Goal: Task Accomplishment & Management: Complete application form

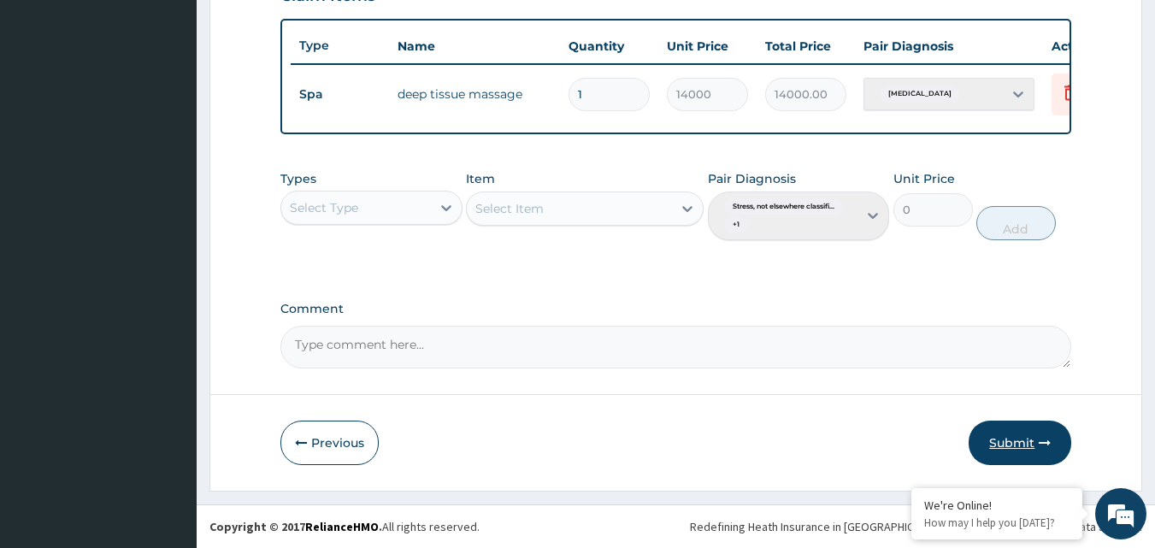
scroll to position [630, 0]
click at [1023, 440] on button "Submit" at bounding box center [1020, 443] width 103 height 44
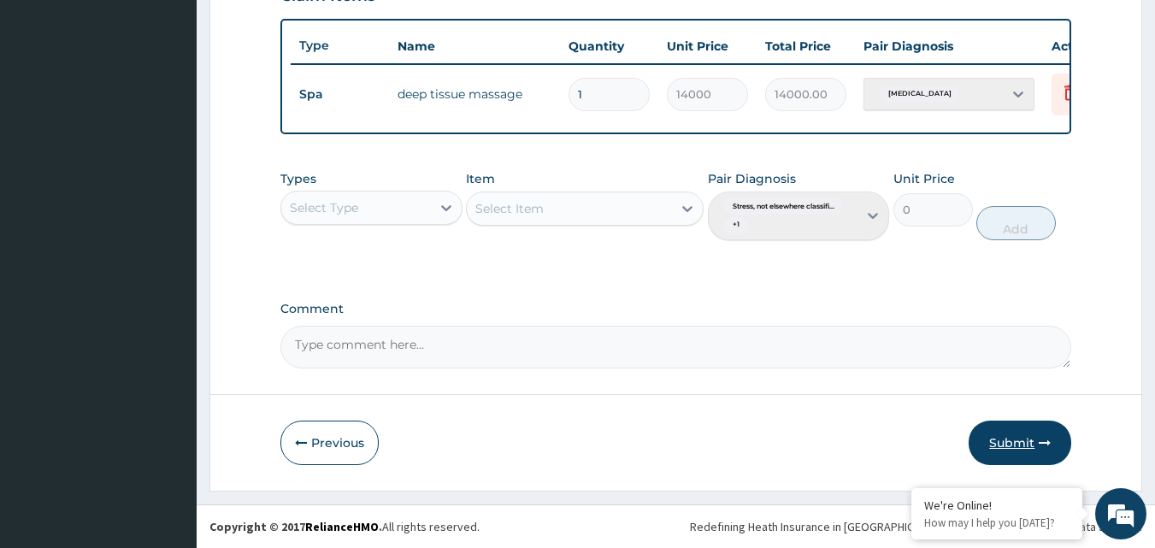
click at [1023, 440] on button "Submit" at bounding box center [1020, 443] width 103 height 44
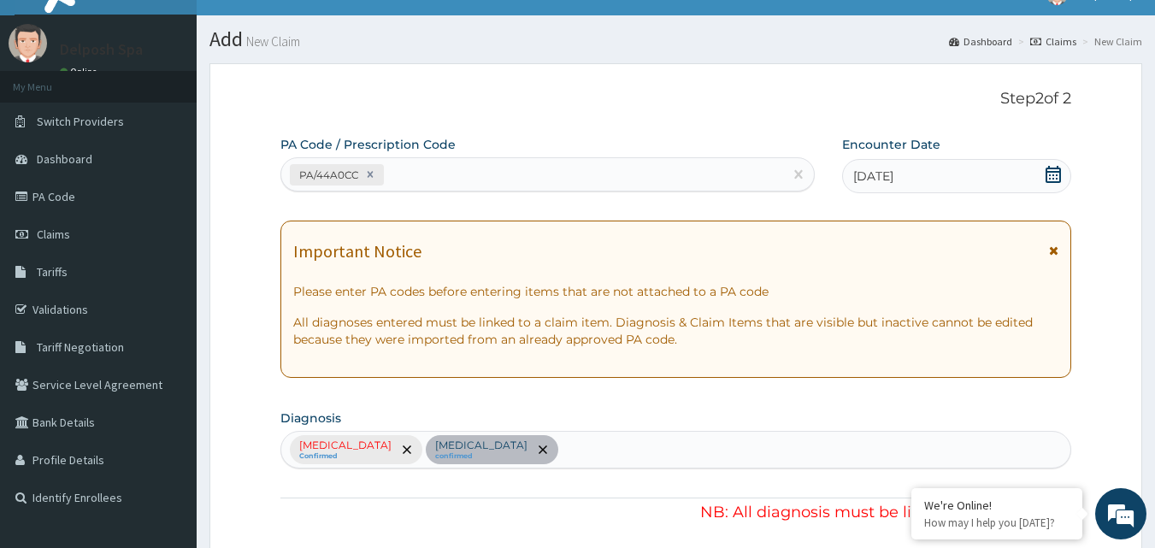
scroll to position [0, 0]
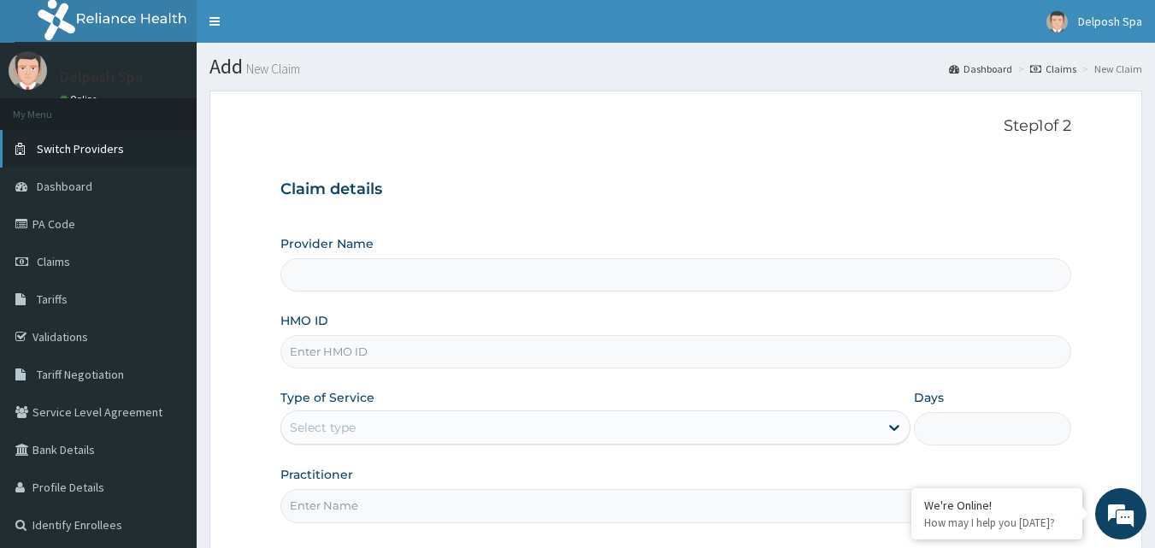
click at [103, 146] on span "Switch Providers" at bounding box center [80, 148] width 87 height 15
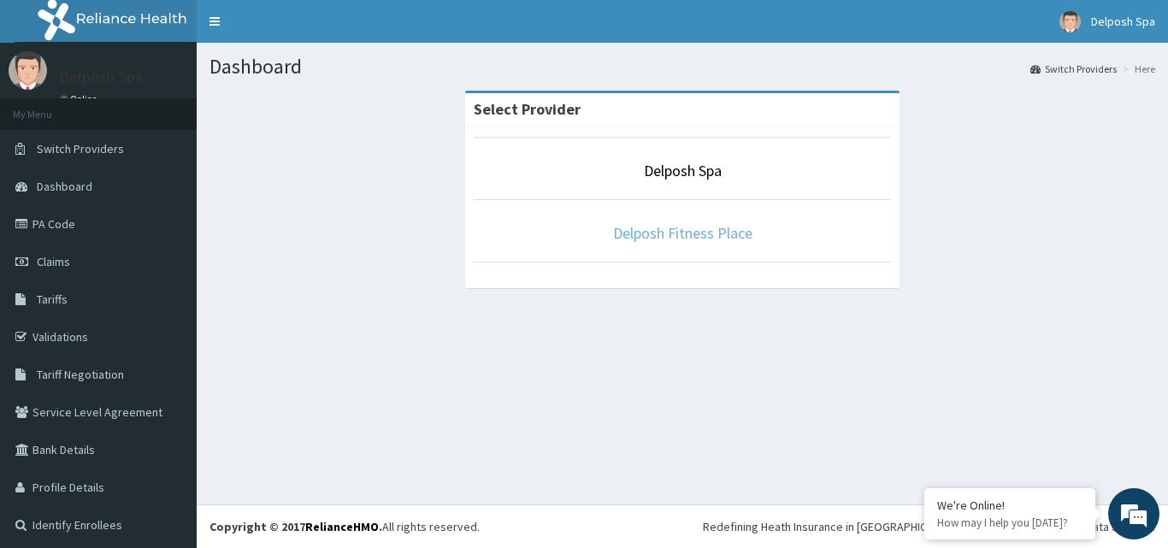
click at [688, 231] on link "Delposh Fitness Place" at bounding box center [682, 233] width 139 height 20
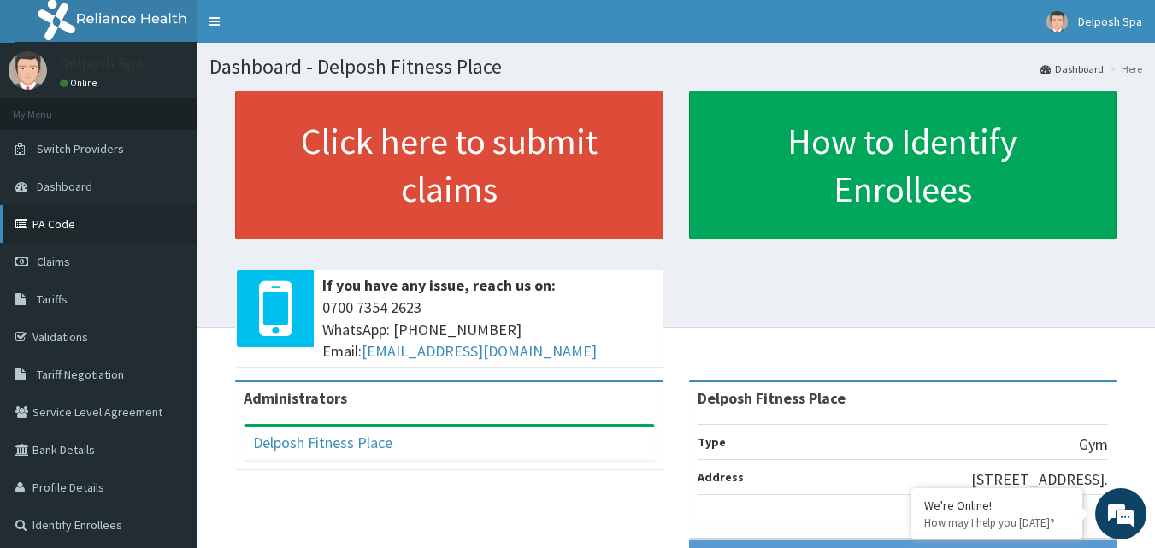
click at [102, 226] on link "PA Code" at bounding box center [98, 224] width 197 height 38
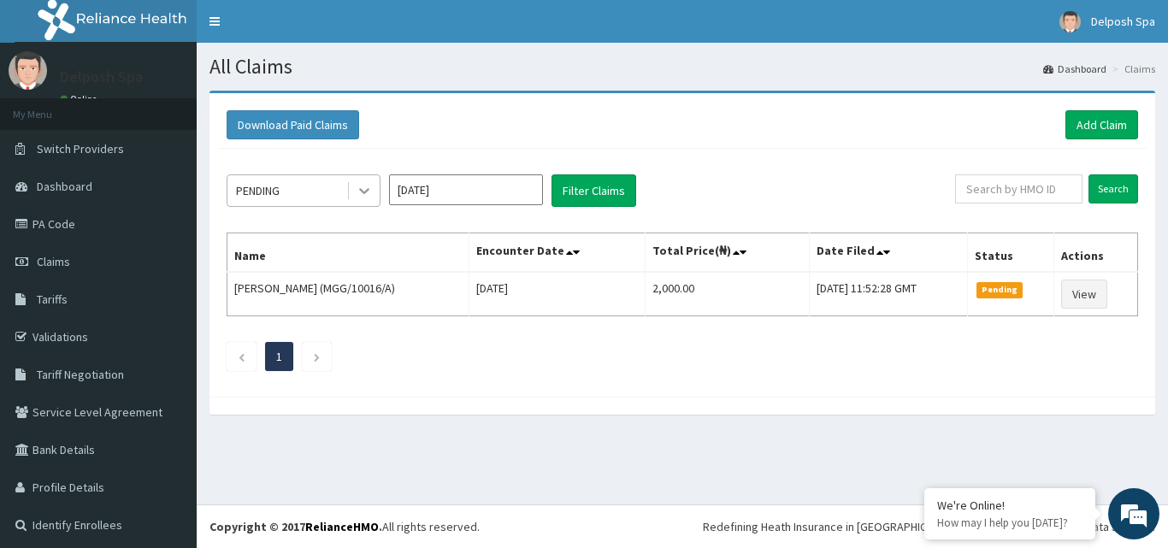
click at [365, 189] on icon at bounding box center [364, 190] width 17 height 17
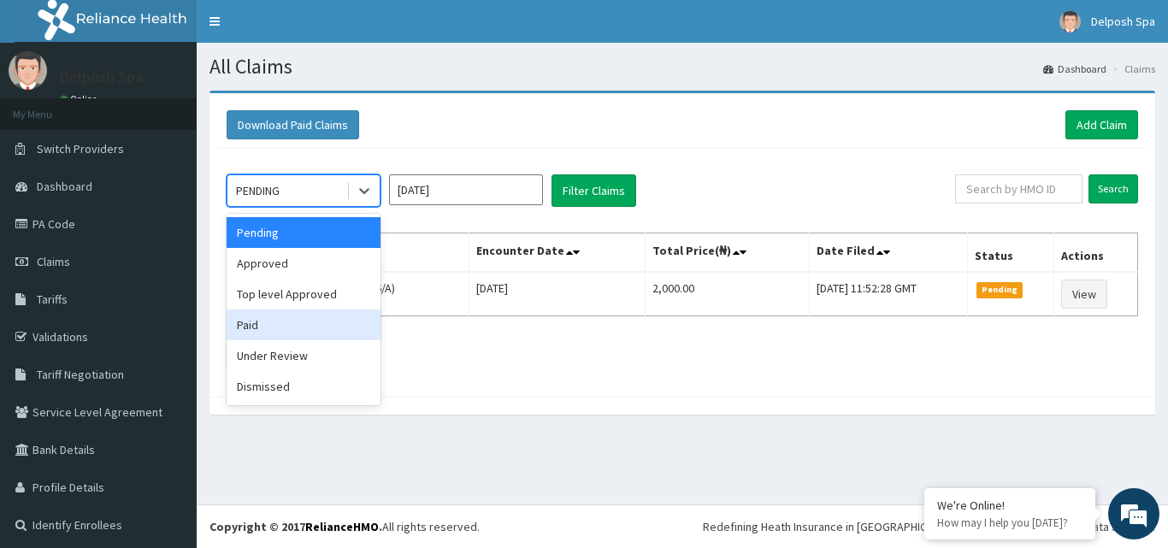
click at [314, 332] on div "Paid" at bounding box center [304, 325] width 154 height 31
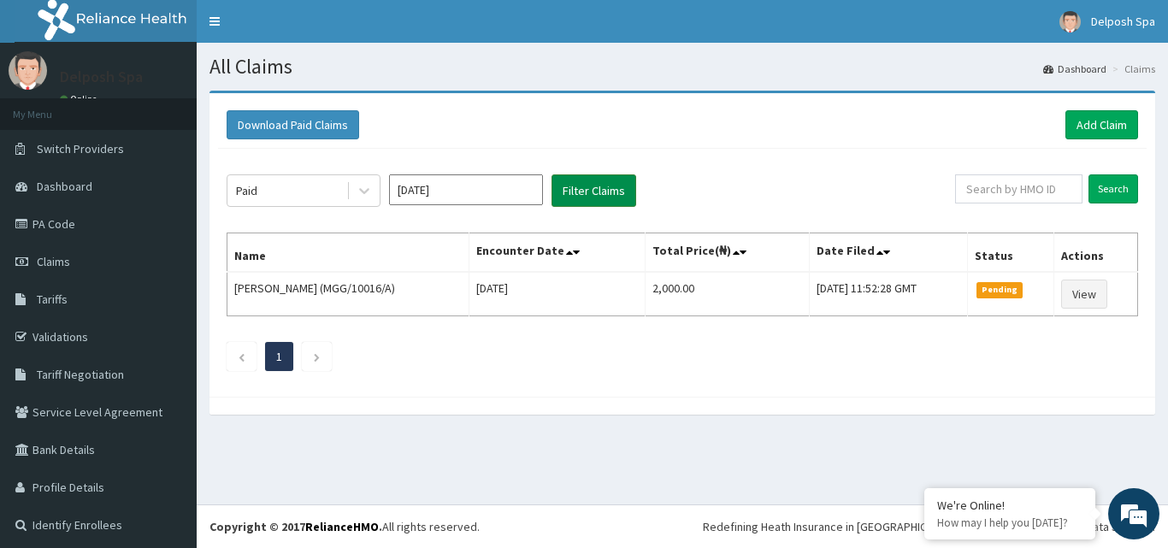
click at [607, 188] on button "Filter Claims" at bounding box center [593, 190] width 85 height 32
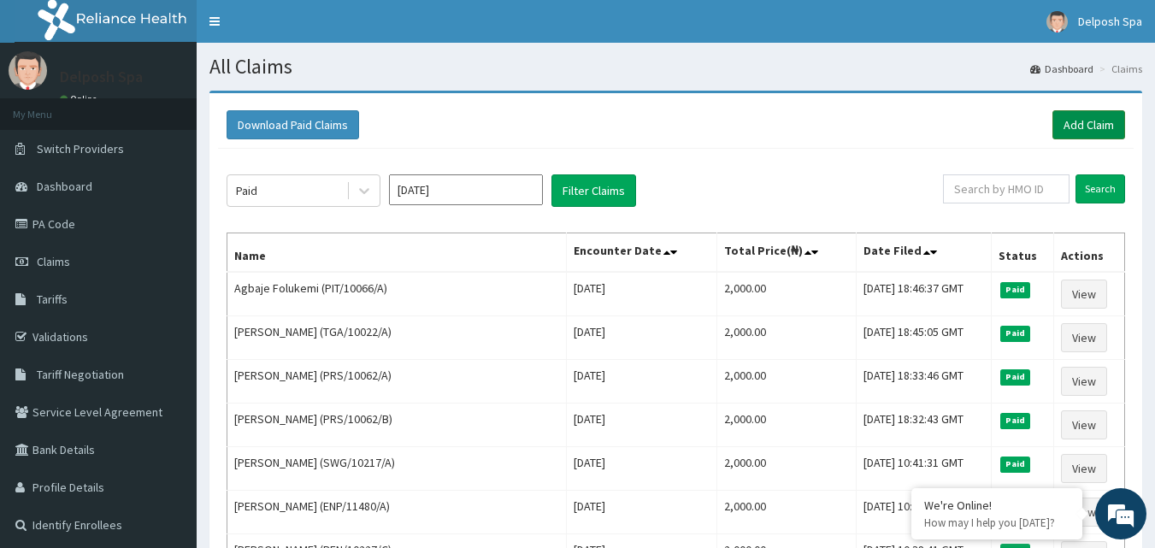
click at [1082, 119] on link "Add Claim" at bounding box center [1088, 124] width 73 height 29
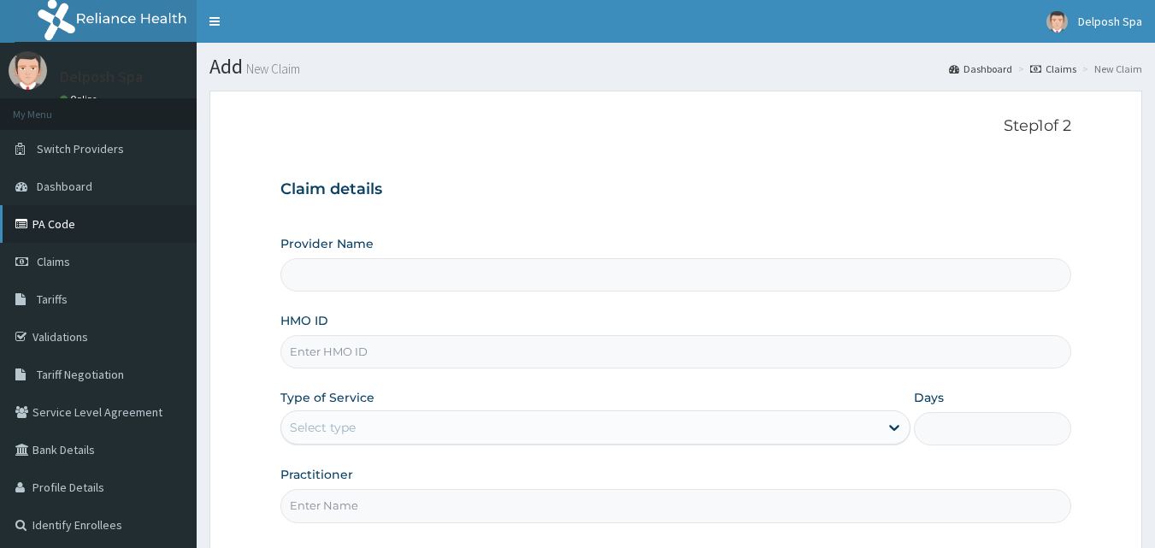
click at [62, 227] on link "PA Code" at bounding box center [98, 224] width 197 height 38
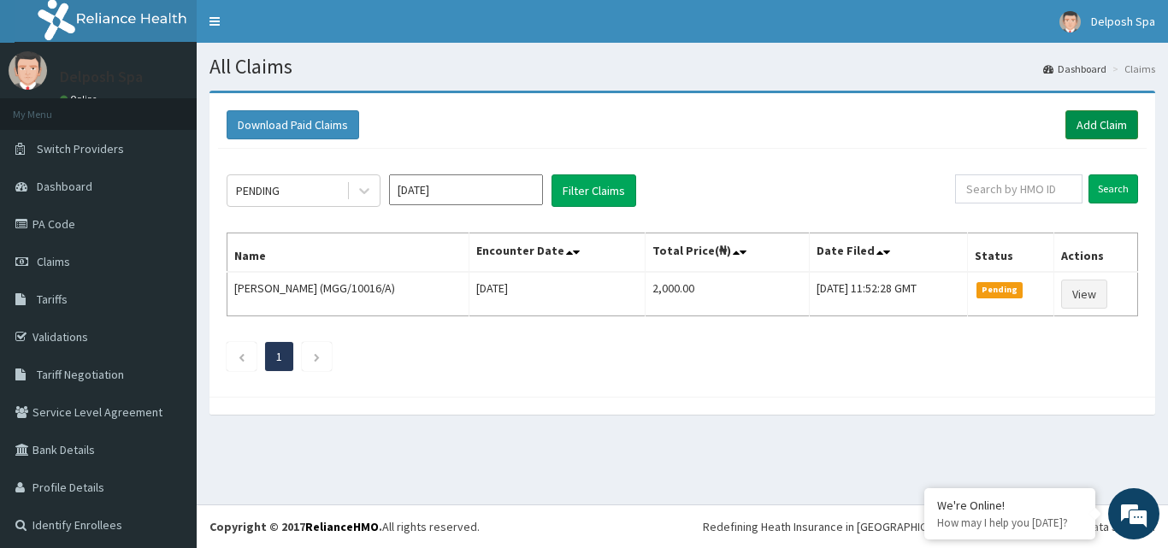
click at [1091, 121] on link "Add Claim" at bounding box center [1101, 124] width 73 height 29
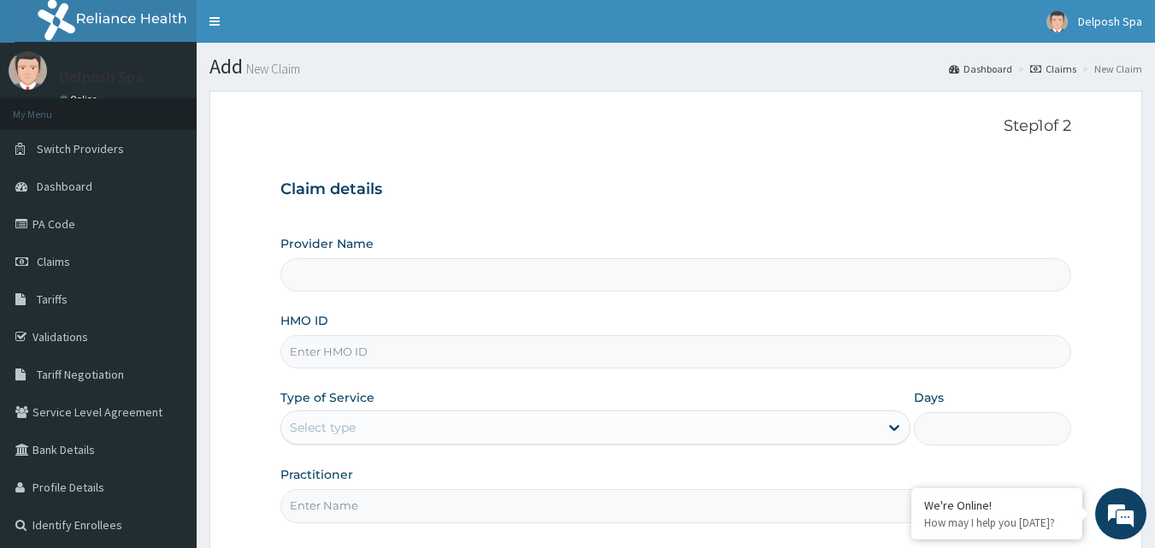
click at [516, 348] on input "HMO ID" at bounding box center [676, 351] width 792 height 33
type input "m"
type input "Delposh Fitness Place"
type input "1"
type input "MVM/10099/A"
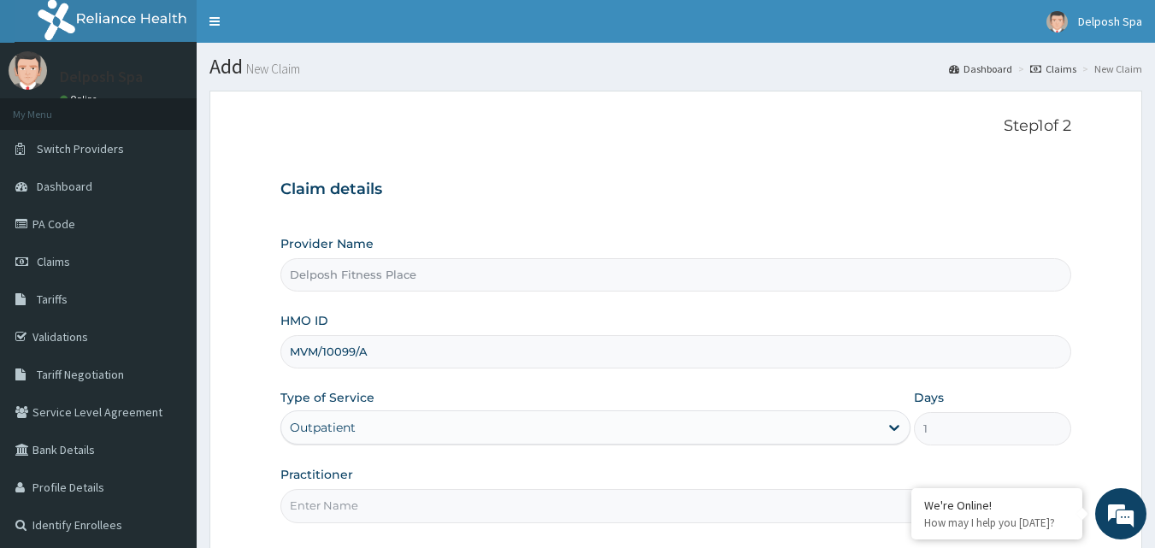
click at [431, 509] on input "Practitioner" at bounding box center [676, 505] width 792 height 33
type input "[PERSON_NAME]"
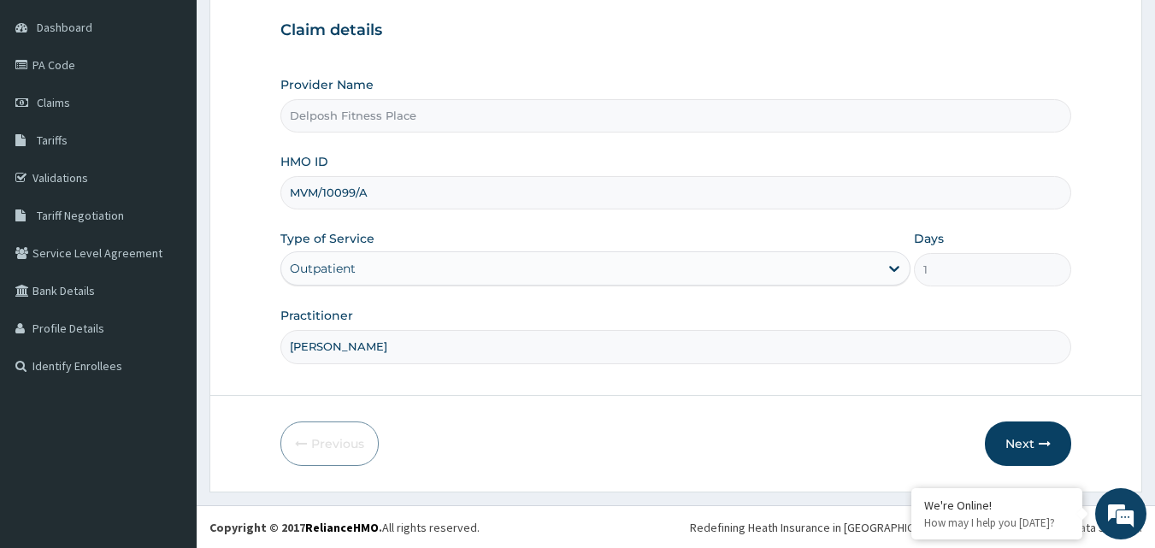
scroll to position [160, 0]
click at [1034, 435] on button "Next" at bounding box center [1028, 443] width 86 height 44
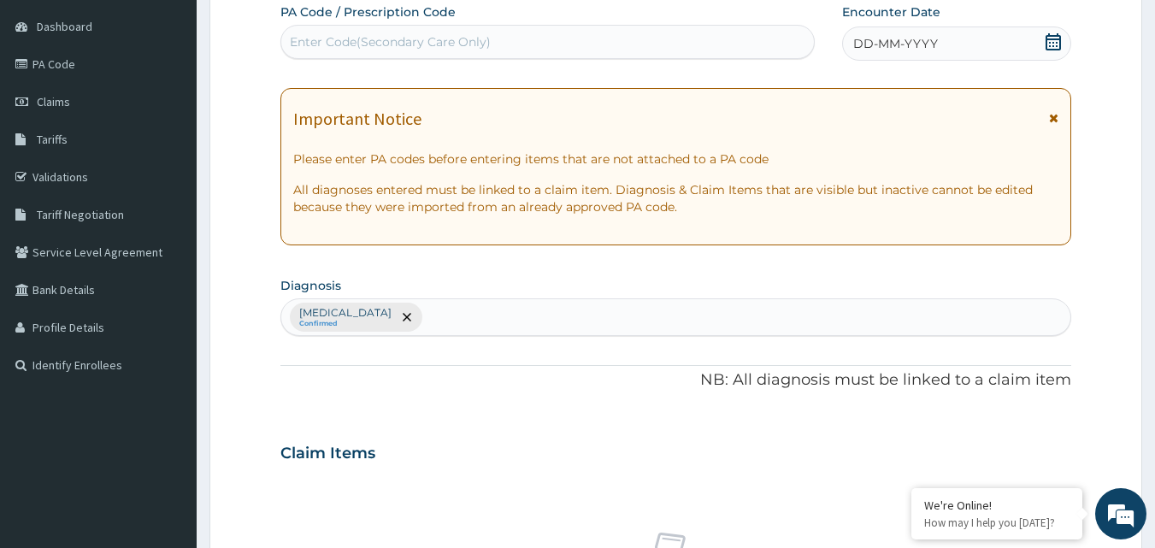
click at [619, 21] on div "PA Code / Prescription Code Enter Code(Secondary Care Only)" at bounding box center [547, 31] width 535 height 56
click at [619, 38] on div "Enter Code(Secondary Care Only)" at bounding box center [548, 41] width 534 height 27
paste input "PA/9C0B8F"
type input "PA/9C0B8F"
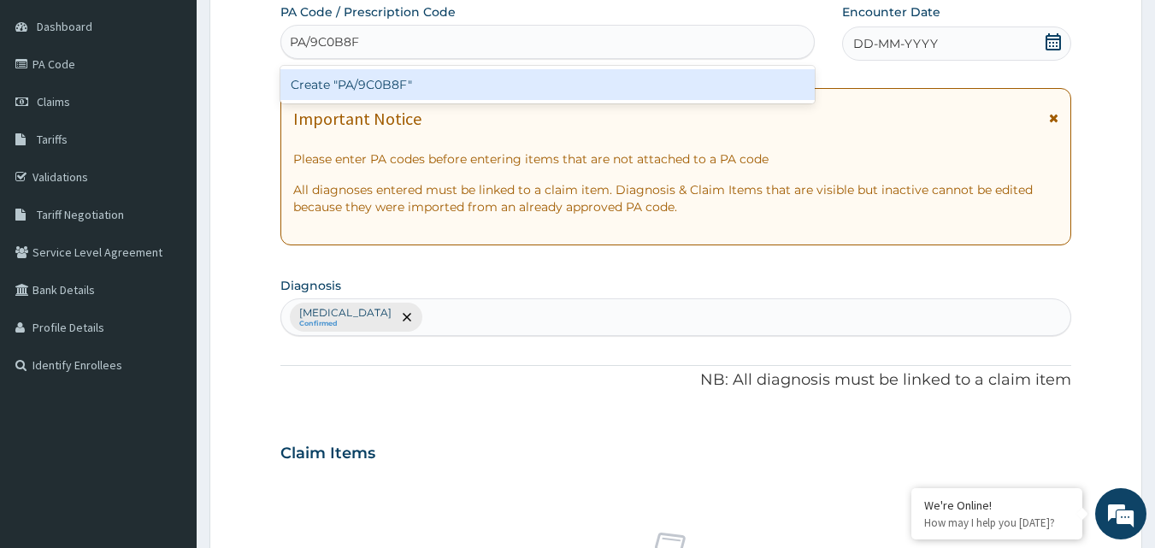
click at [610, 83] on div "Create "PA/9C0B8F"" at bounding box center [547, 84] width 535 height 31
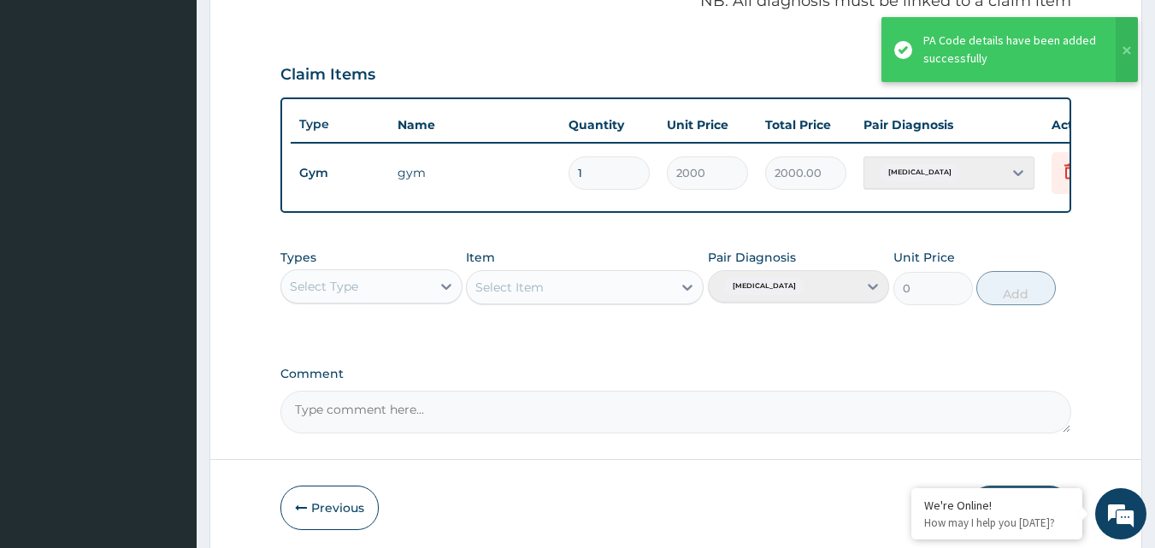
scroll to position [616, 0]
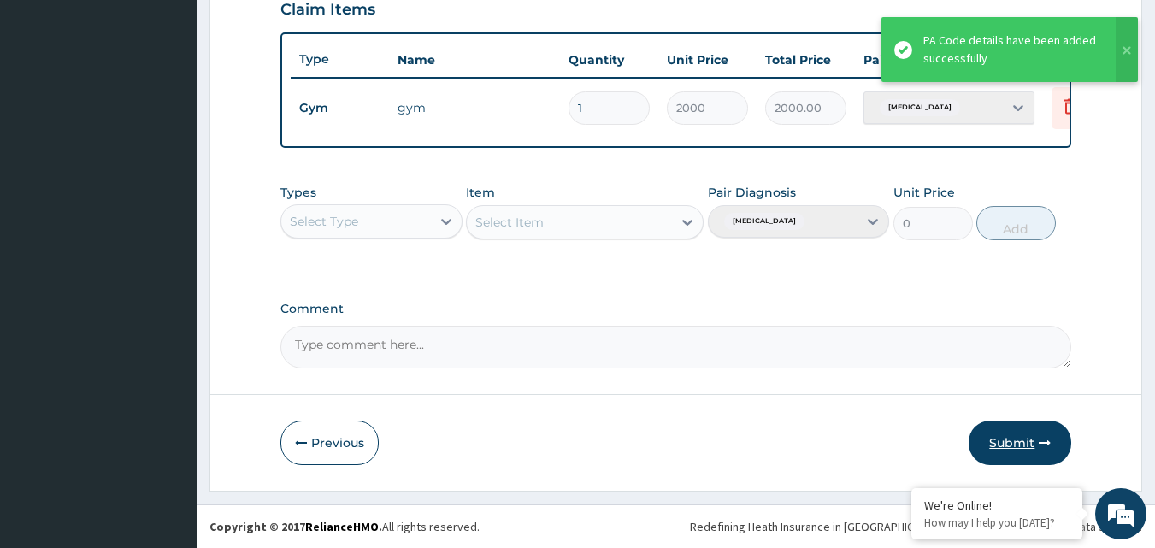
click at [1023, 439] on button "Submit" at bounding box center [1020, 443] width 103 height 44
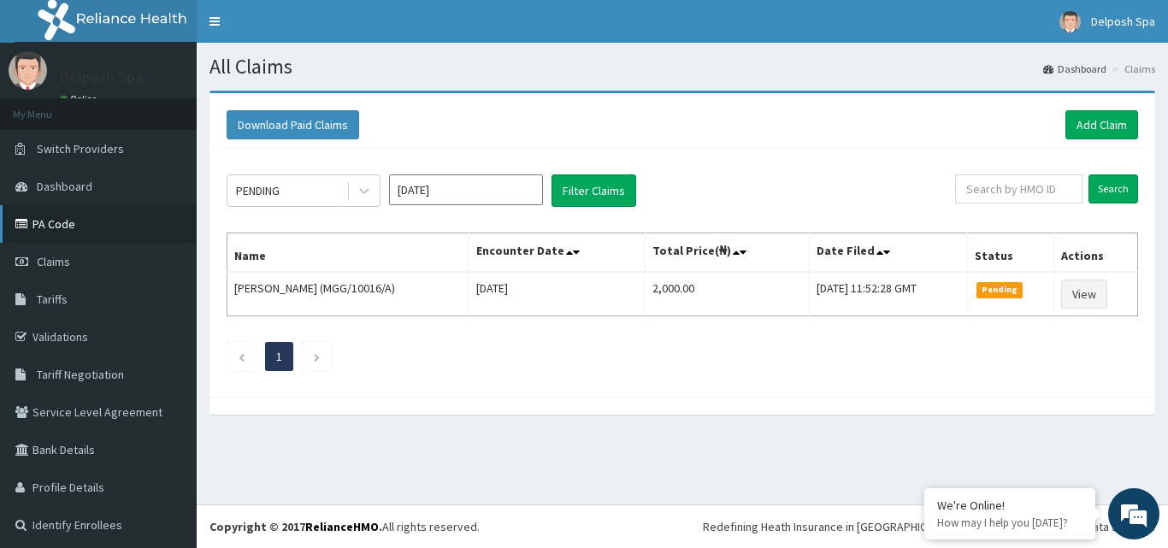
click at [104, 228] on link "PA Code" at bounding box center [98, 224] width 197 height 38
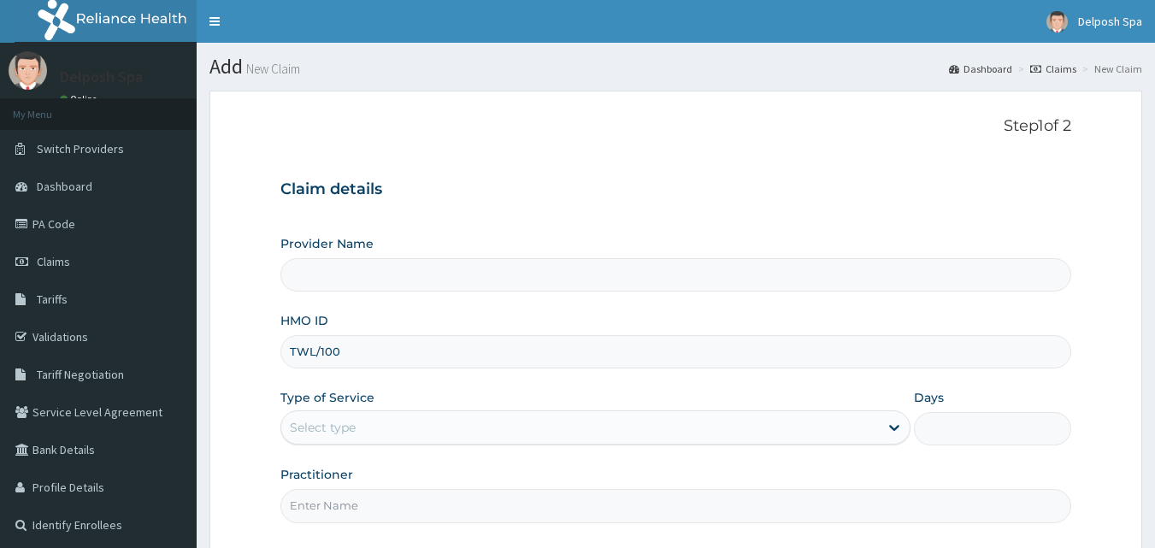
type input "TWL/1004"
type input "Delposh Fitness Place"
type input "1"
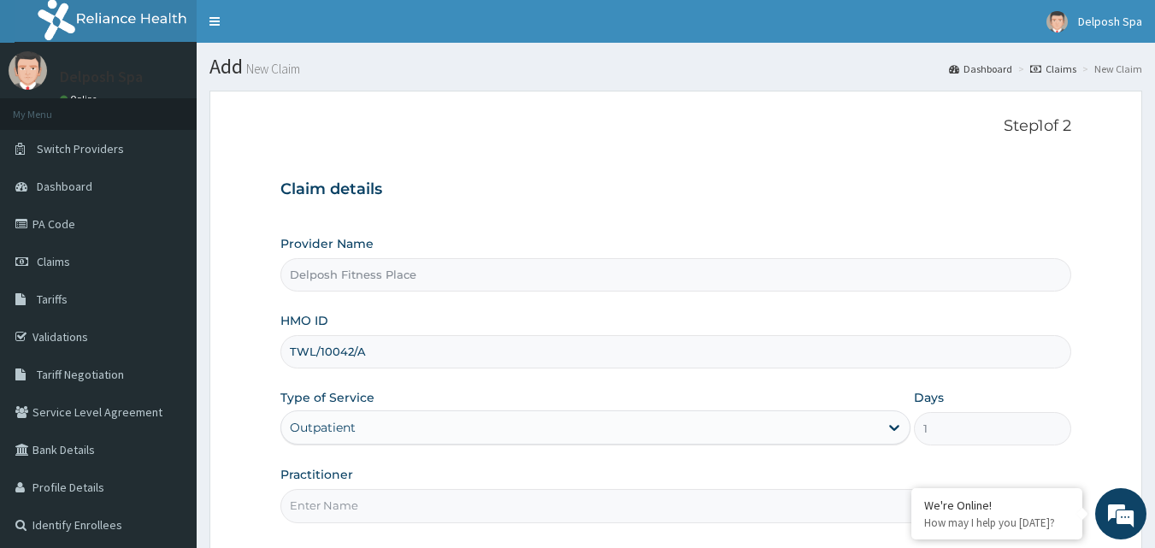
type input "TWL/10042/A"
click at [574, 501] on input "Practitioner" at bounding box center [676, 505] width 792 height 33
type input "CLARKSON"
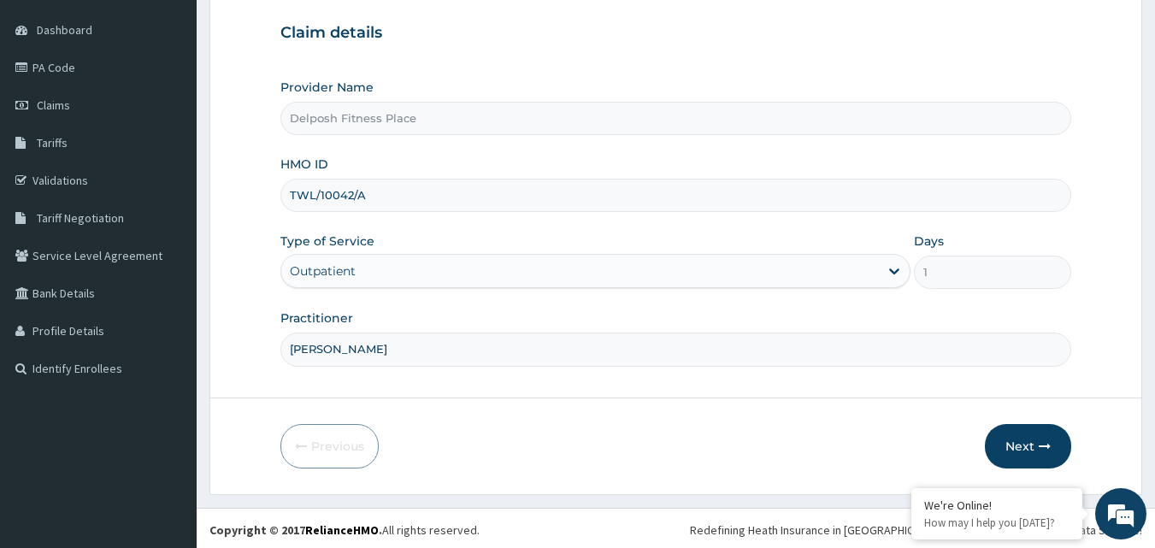
scroll to position [160, 0]
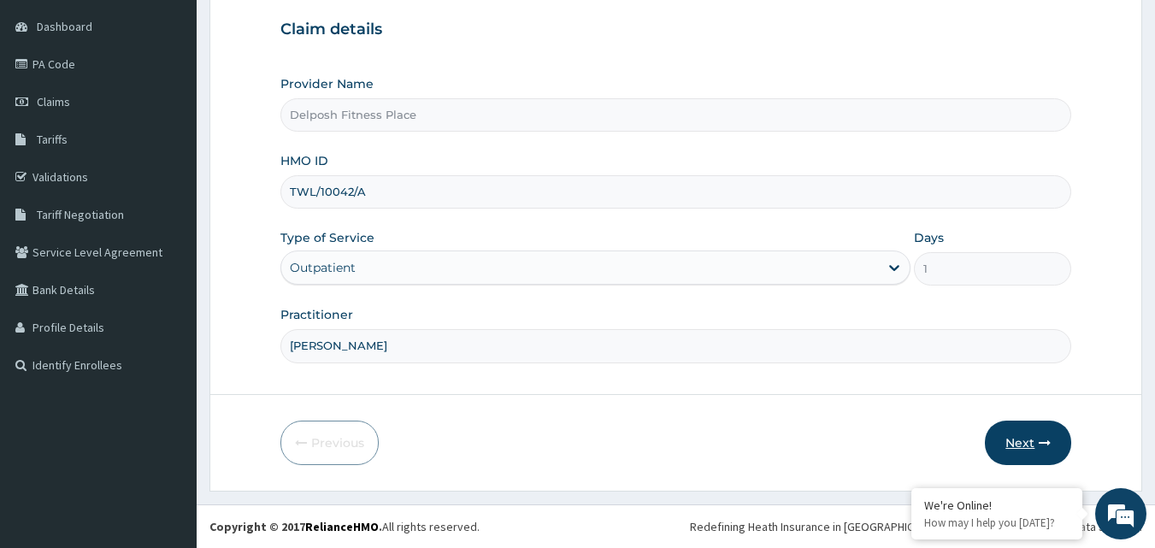
click at [1029, 433] on button "Next" at bounding box center [1028, 443] width 86 height 44
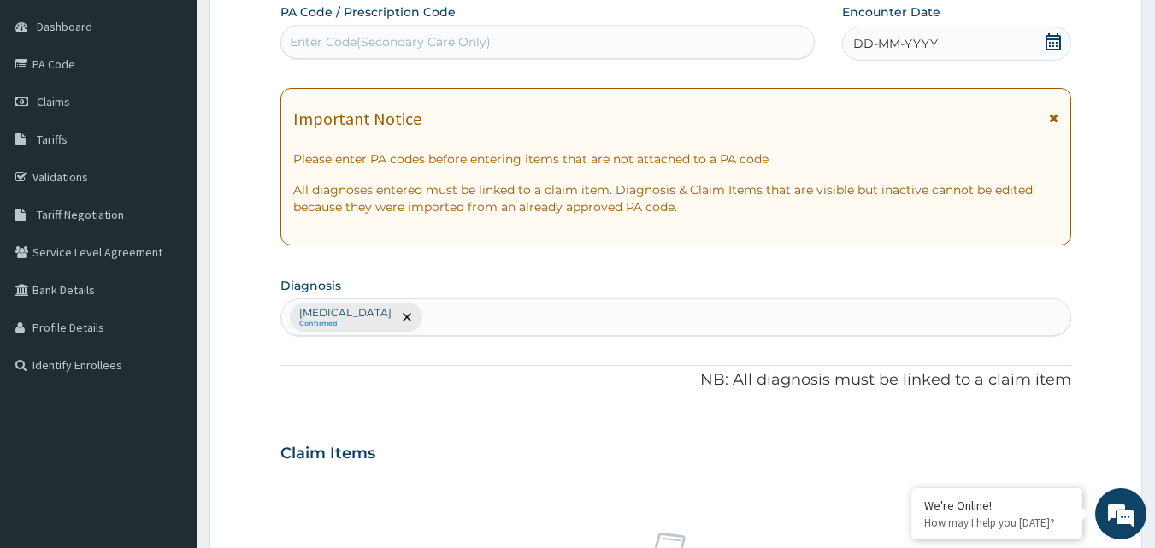
click at [620, 43] on div "Enter Code(Secondary Care Only)" at bounding box center [548, 41] width 534 height 27
paste input "PA/3108CA"
type input "PA/3108CA"
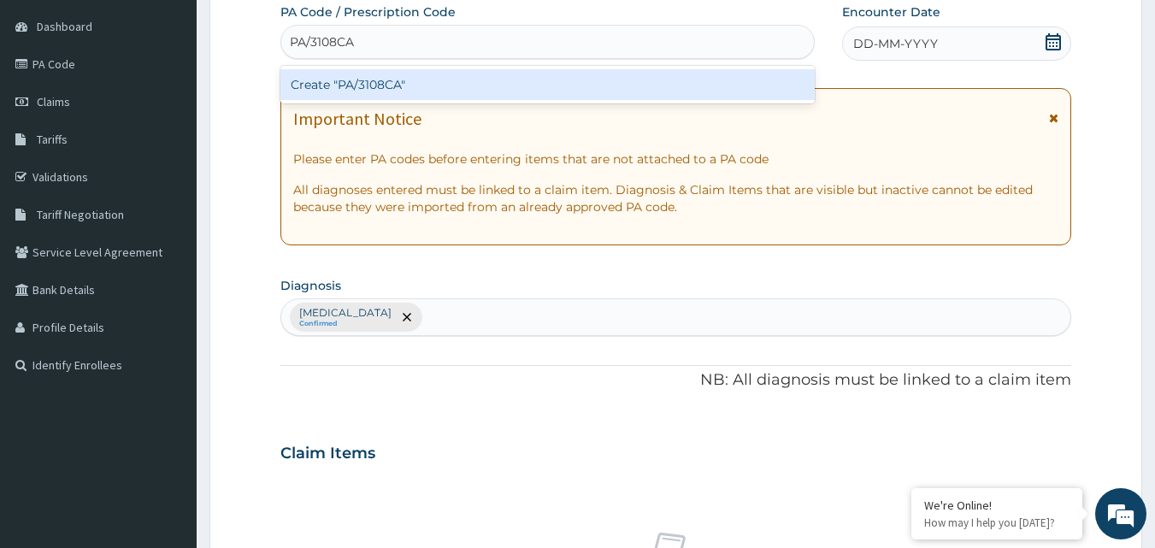
click at [614, 72] on div "Create "PA/3108CA"" at bounding box center [547, 84] width 535 height 31
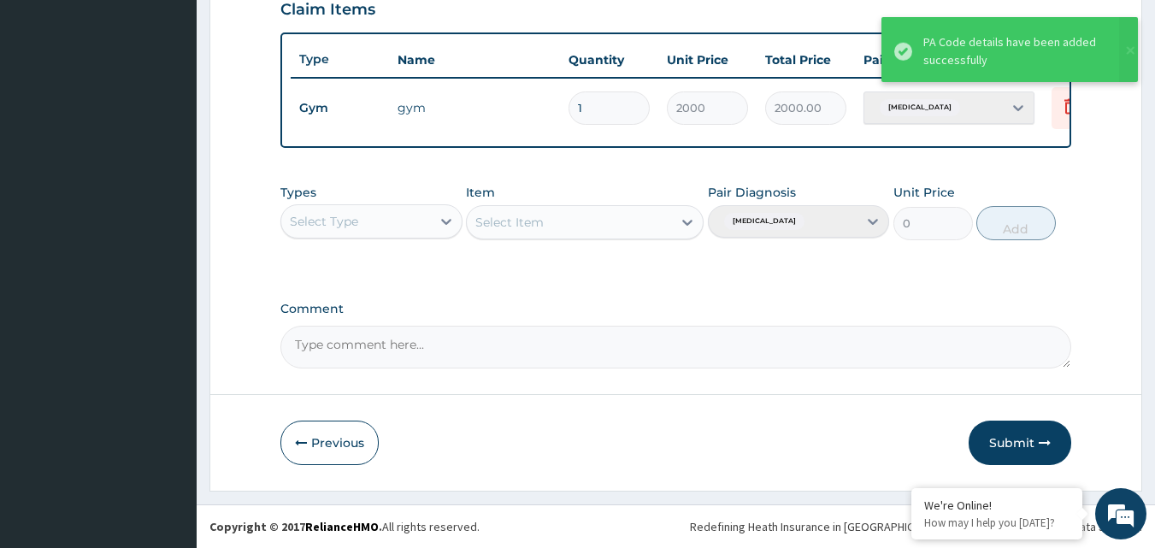
scroll to position [616, 0]
click at [1023, 439] on button "Submit" at bounding box center [1020, 443] width 103 height 44
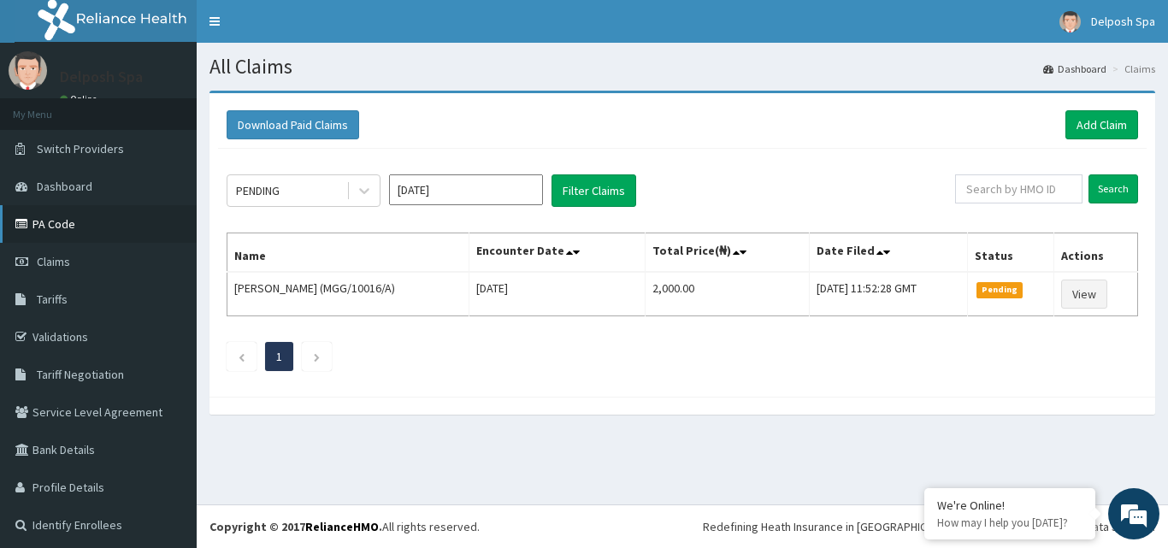
click at [124, 212] on link "PA Code" at bounding box center [98, 224] width 197 height 38
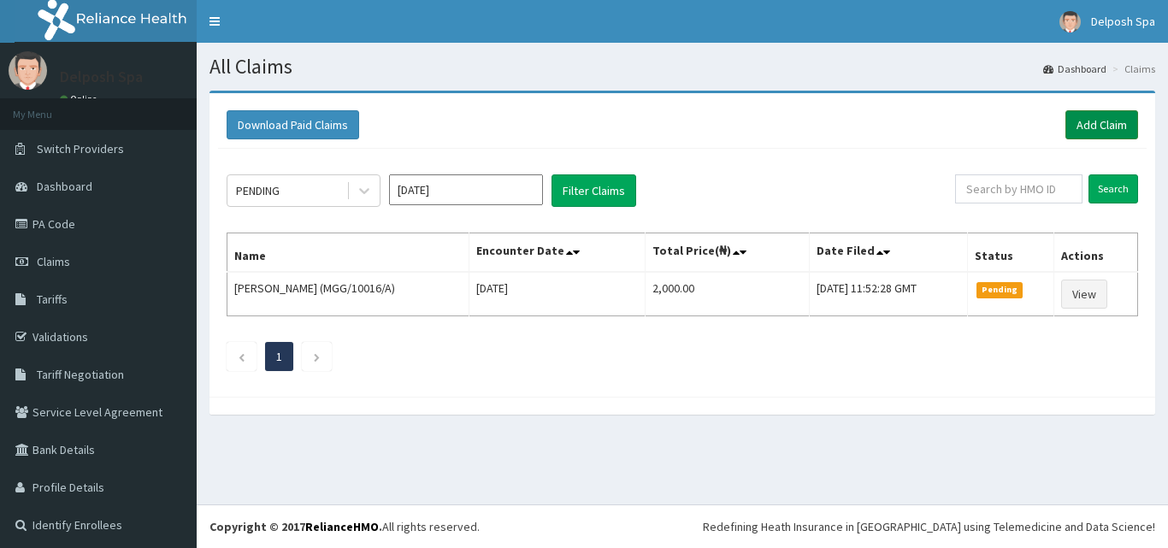
click at [1067, 122] on link "Add Claim" at bounding box center [1101, 124] width 73 height 29
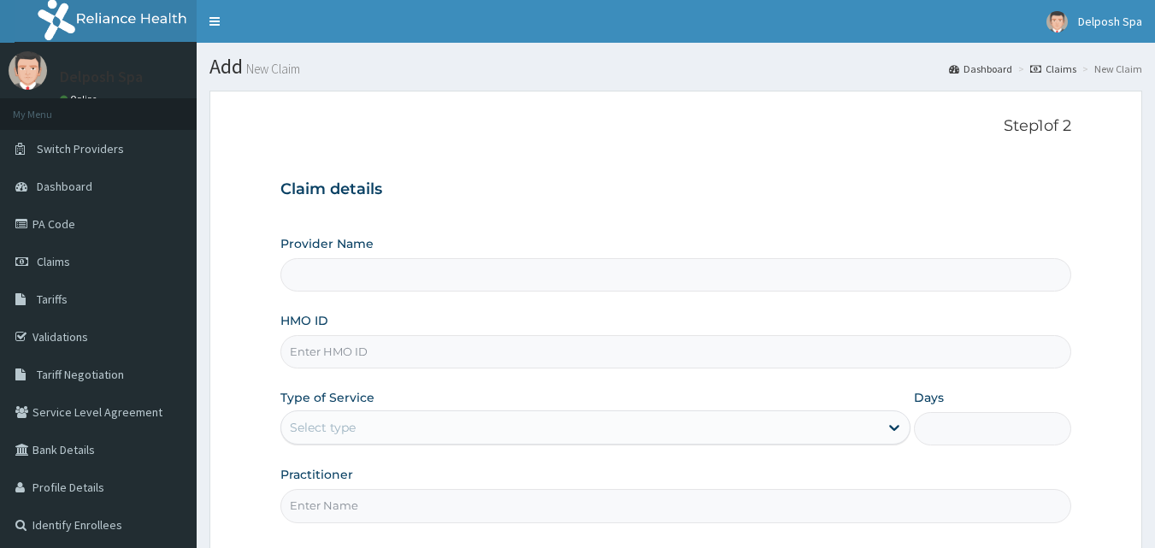
click at [578, 342] on input "HMO ID" at bounding box center [676, 351] width 792 height 33
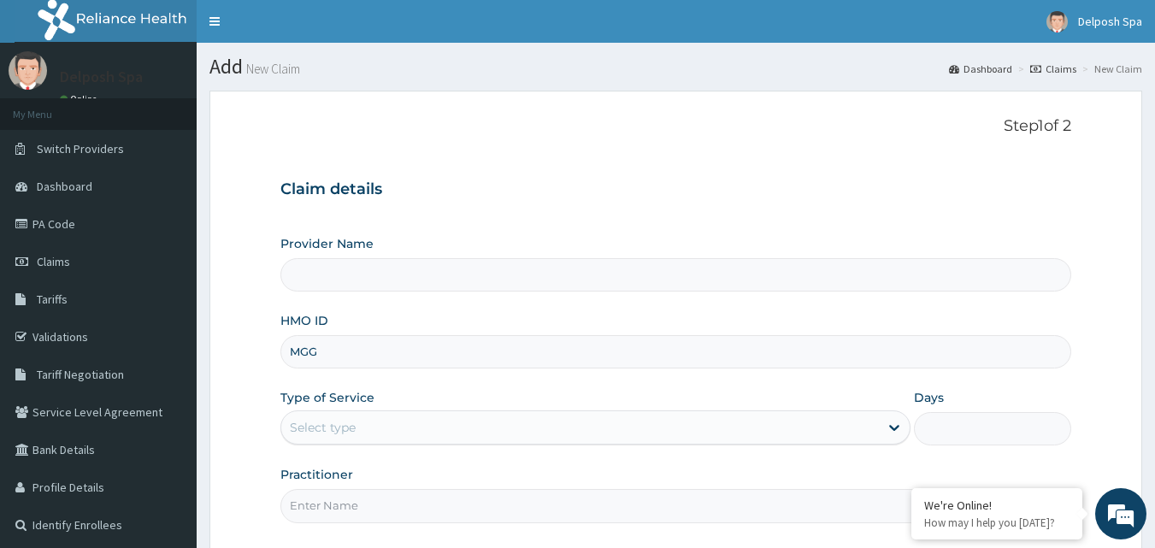
type input "MGG/"
type input "Delposh Fitness Place"
type input "1"
type input "MGG/10016/A"
click at [407, 506] on input "Practitioner" at bounding box center [676, 505] width 792 height 33
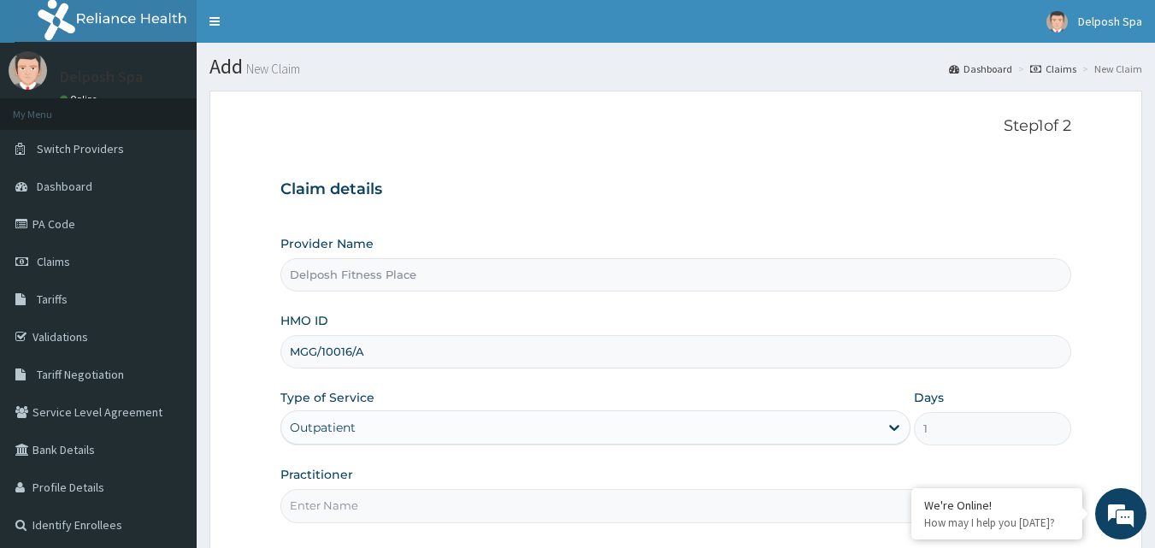
type input "CLARKSON"
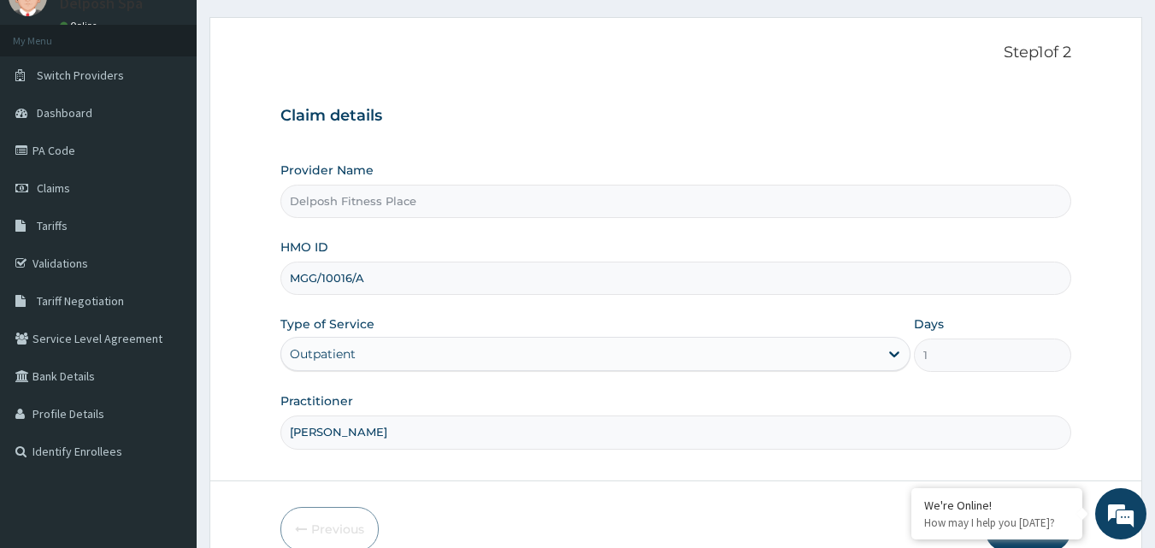
scroll to position [160, 0]
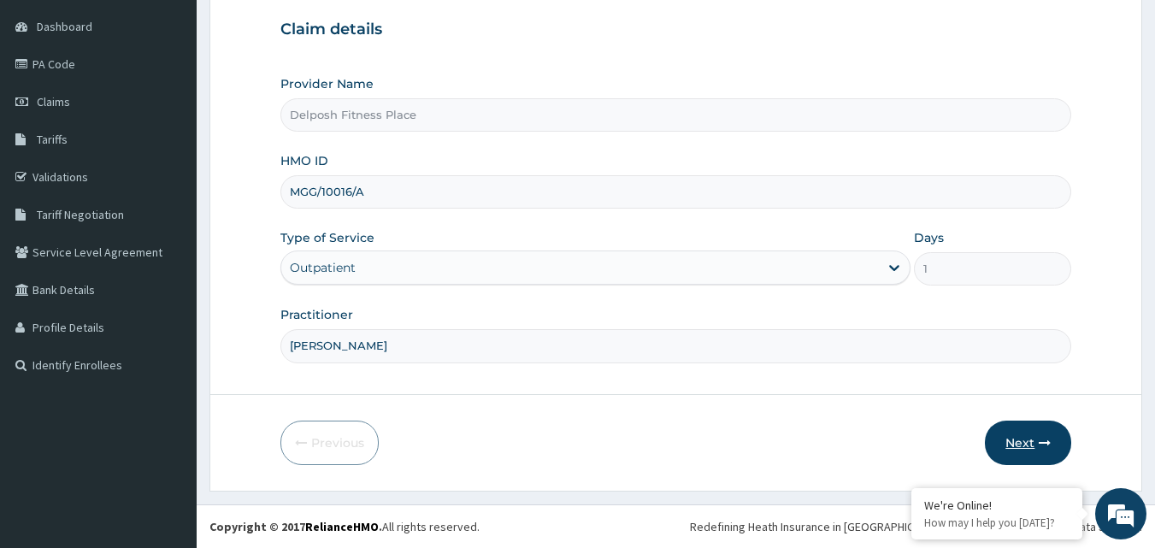
click at [1016, 443] on button "Next" at bounding box center [1028, 443] width 86 height 44
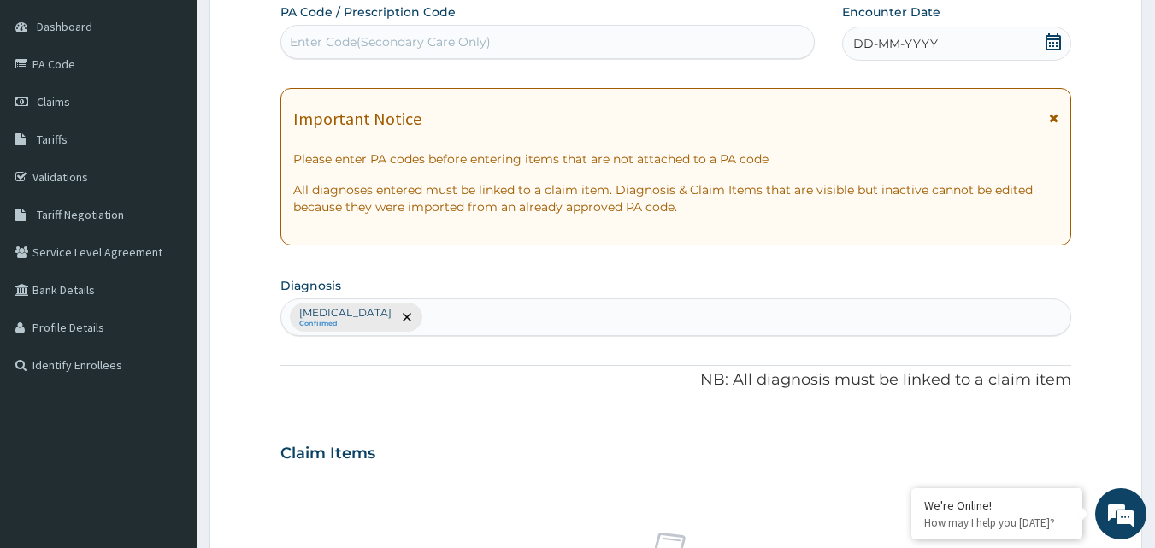
click at [542, 40] on div "Enter Code(Secondary Care Only)" at bounding box center [548, 41] width 534 height 27
paste input "PA/31598F"
type input "PA/31598F"
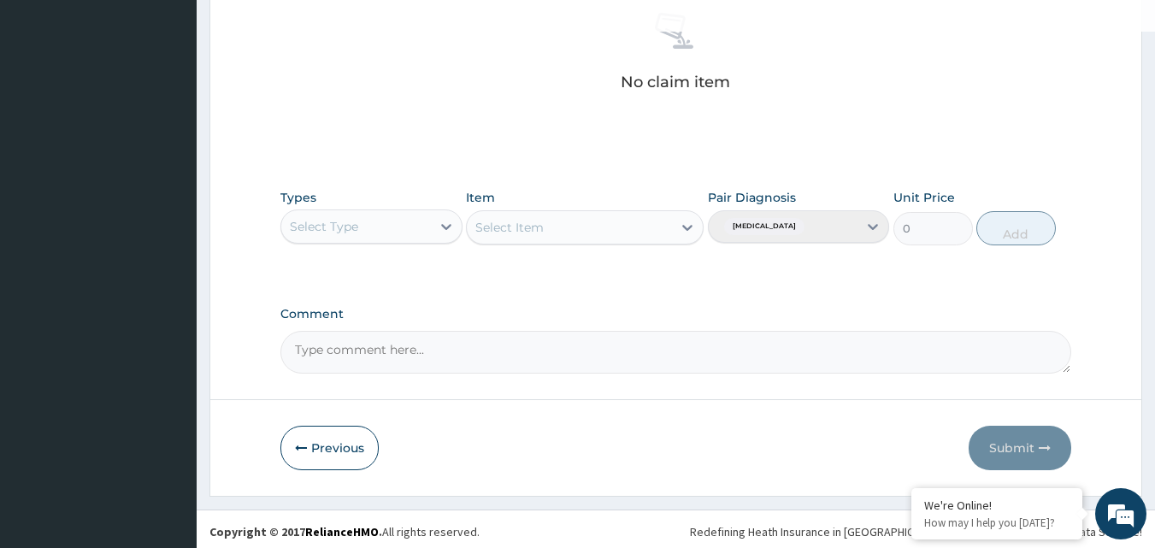
scroll to position [616, 0]
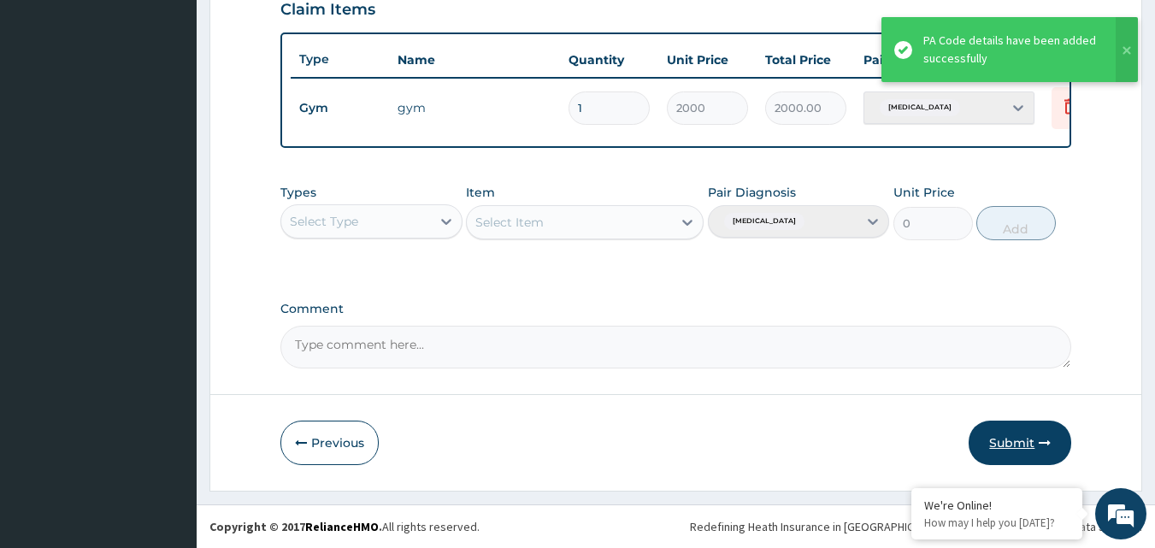
click at [1028, 438] on button "Submit" at bounding box center [1020, 443] width 103 height 44
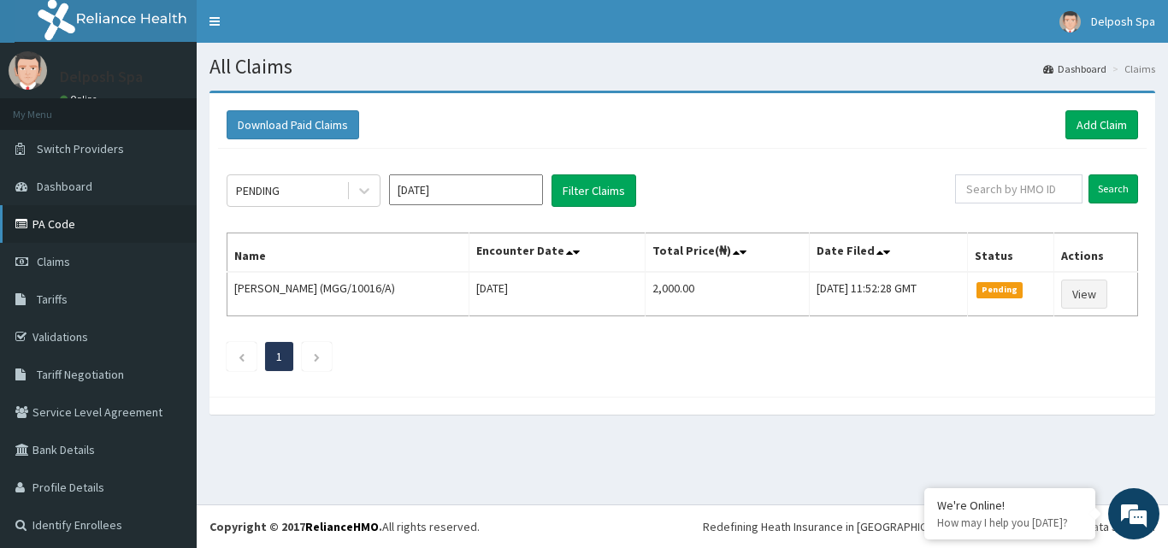
click at [105, 226] on link "PA Code" at bounding box center [98, 224] width 197 height 38
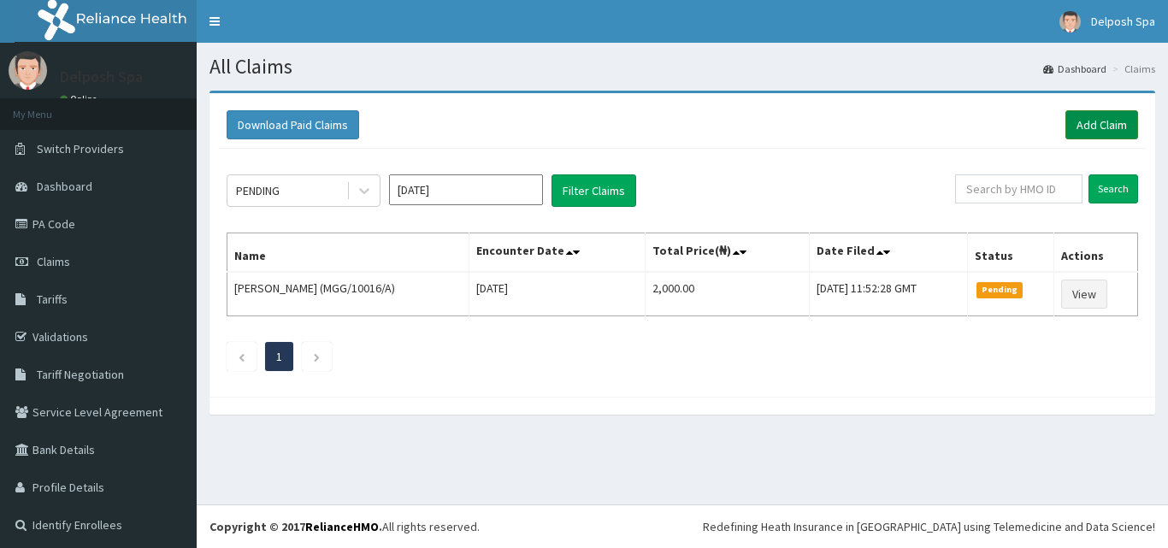
click at [1094, 122] on link "Add Claim" at bounding box center [1101, 124] width 73 height 29
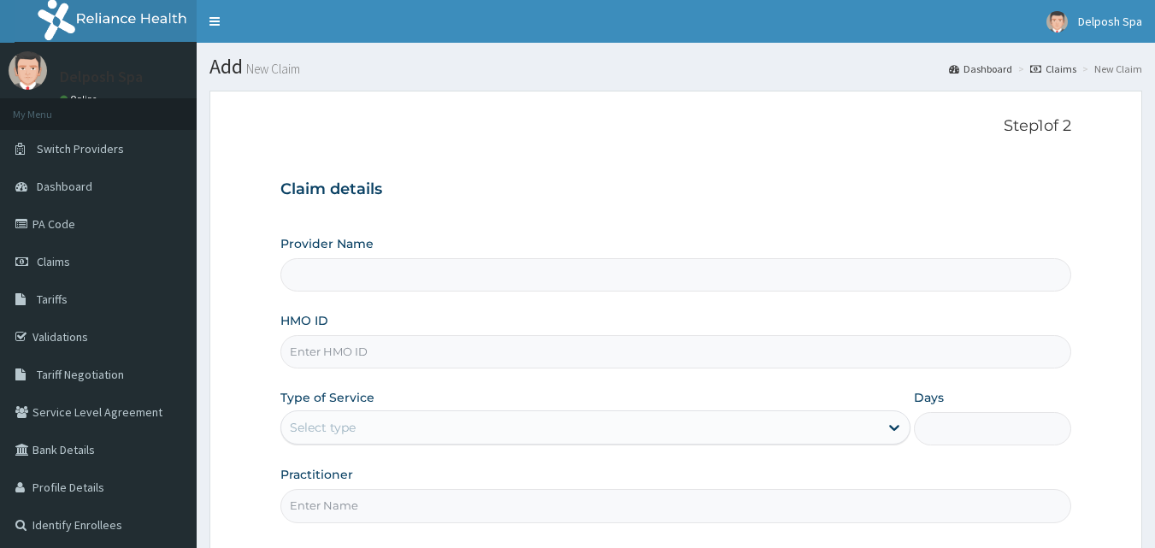
click at [601, 353] on input "HMO ID" at bounding box center [676, 351] width 792 height 33
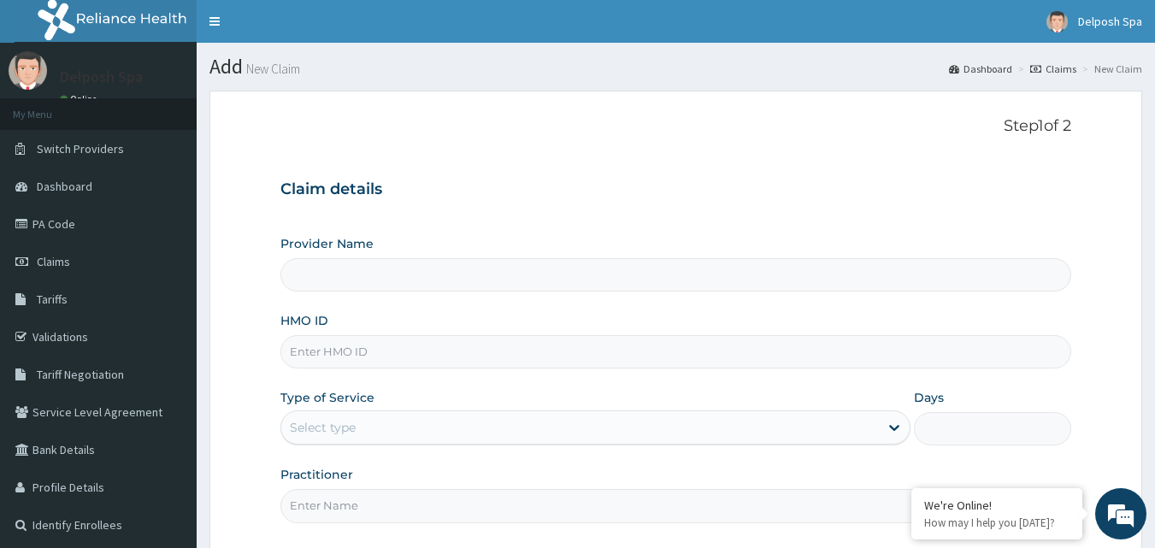
type input "Delposh Fitness Place"
type input "1"
type input "BJL/10001/A"
click at [445, 510] on input "Practitioner" at bounding box center [676, 505] width 792 height 33
type input "CLARKSON"
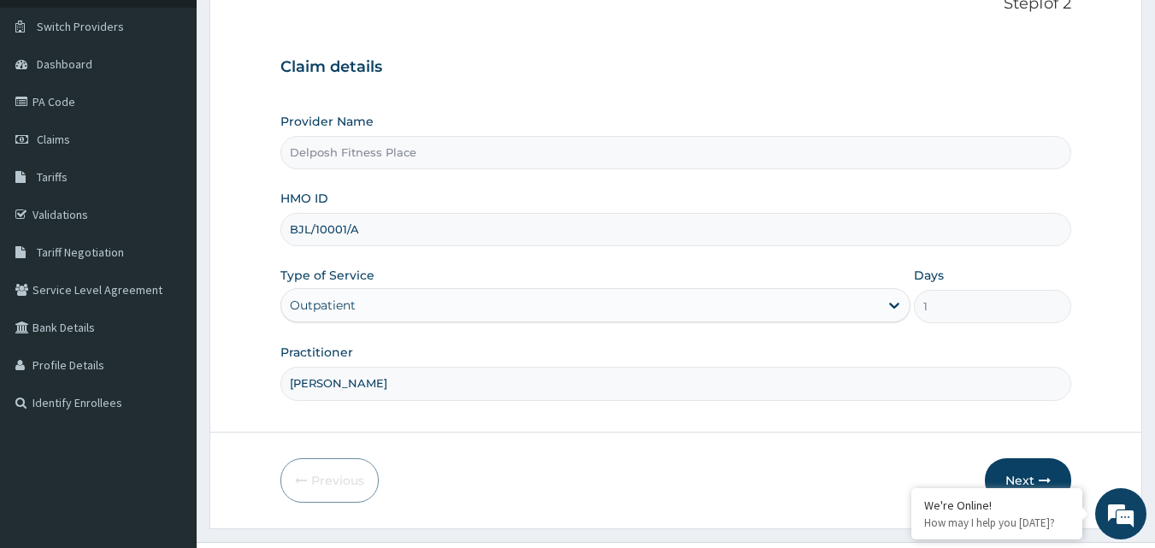
scroll to position [160, 0]
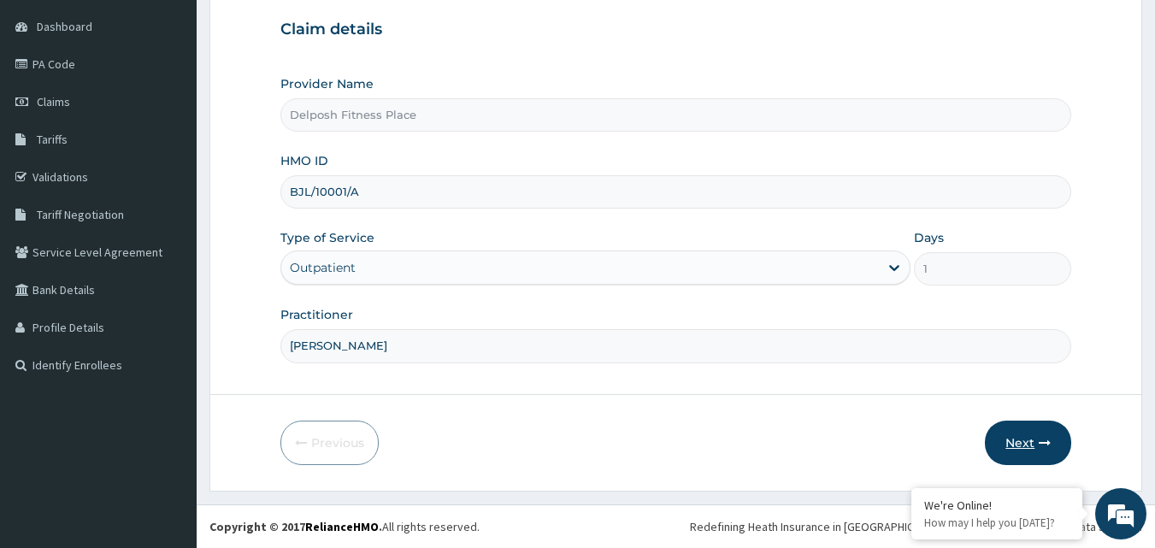
click at [1029, 438] on button "Next" at bounding box center [1028, 443] width 86 height 44
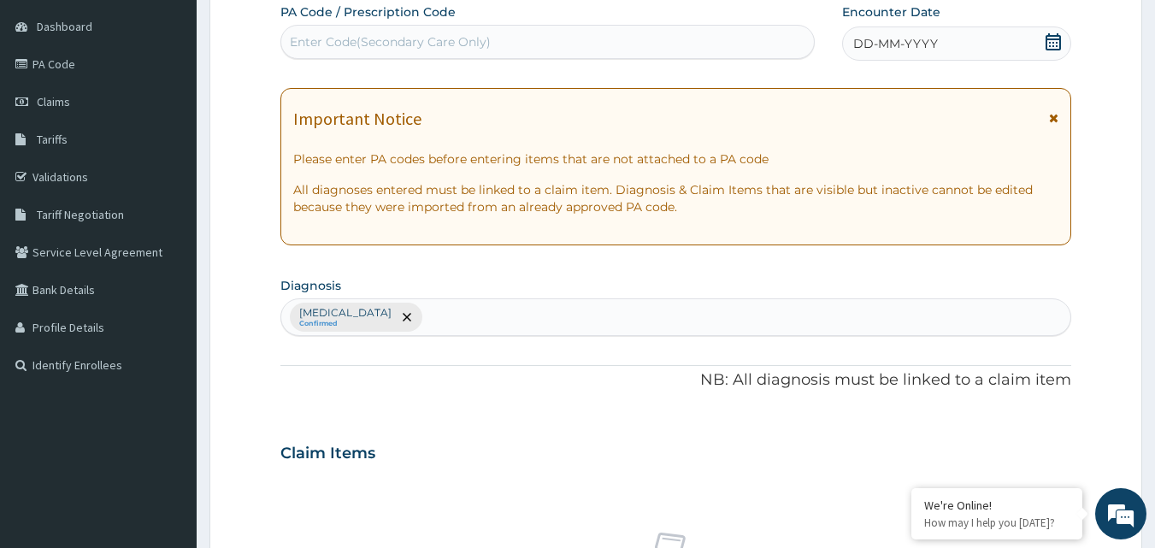
click at [522, 49] on div "Enter Code(Secondary Care Only)" at bounding box center [548, 41] width 534 height 27
paste input "PA/5AA3E3"
type input "PA/5AA3E3"
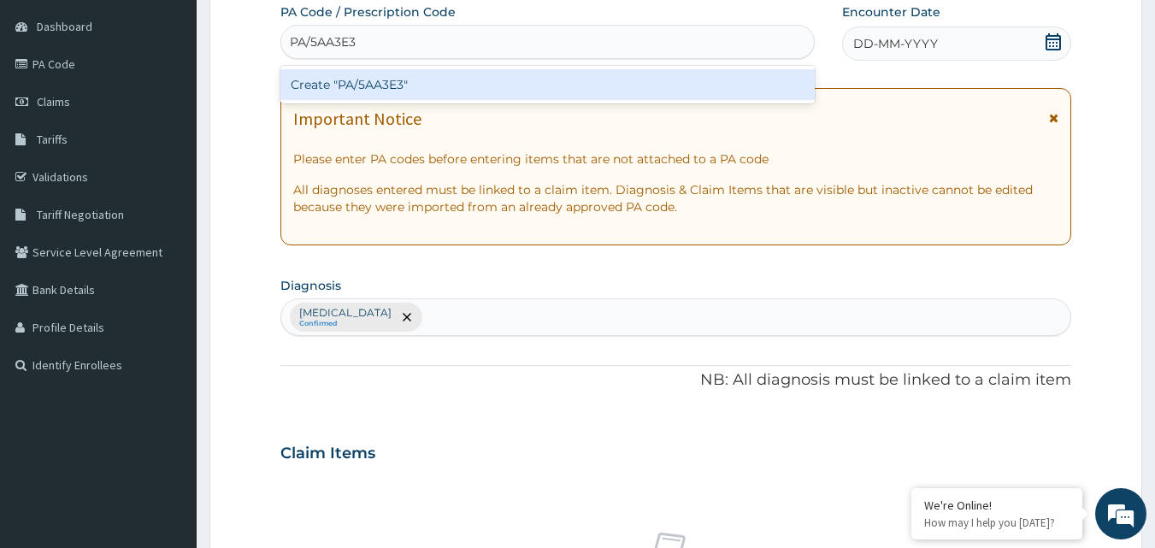
click at [511, 83] on div "Create "PA/5AA3E3"" at bounding box center [547, 84] width 535 height 31
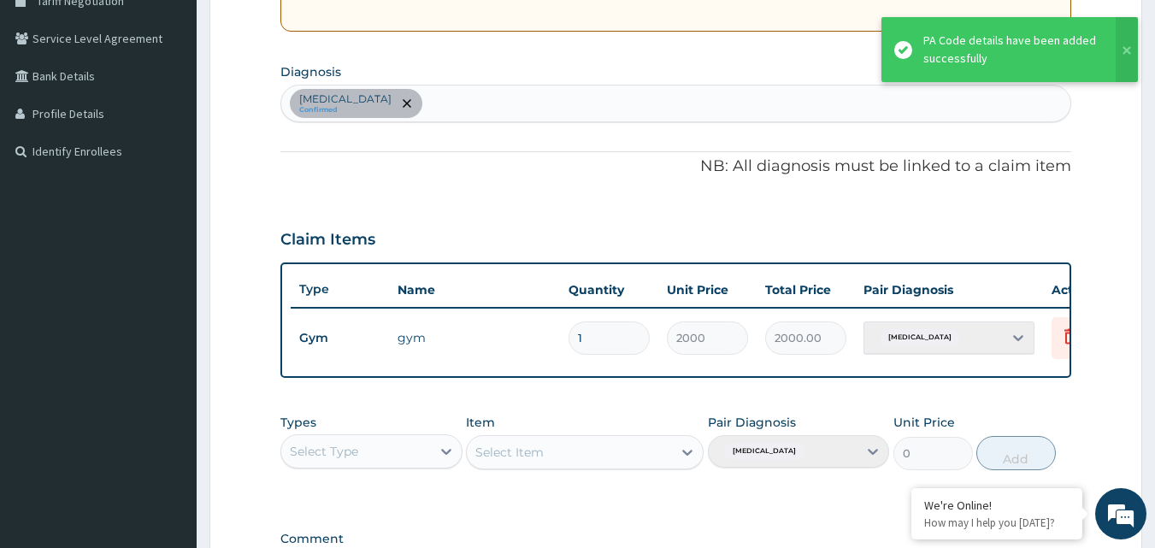
scroll to position [616, 0]
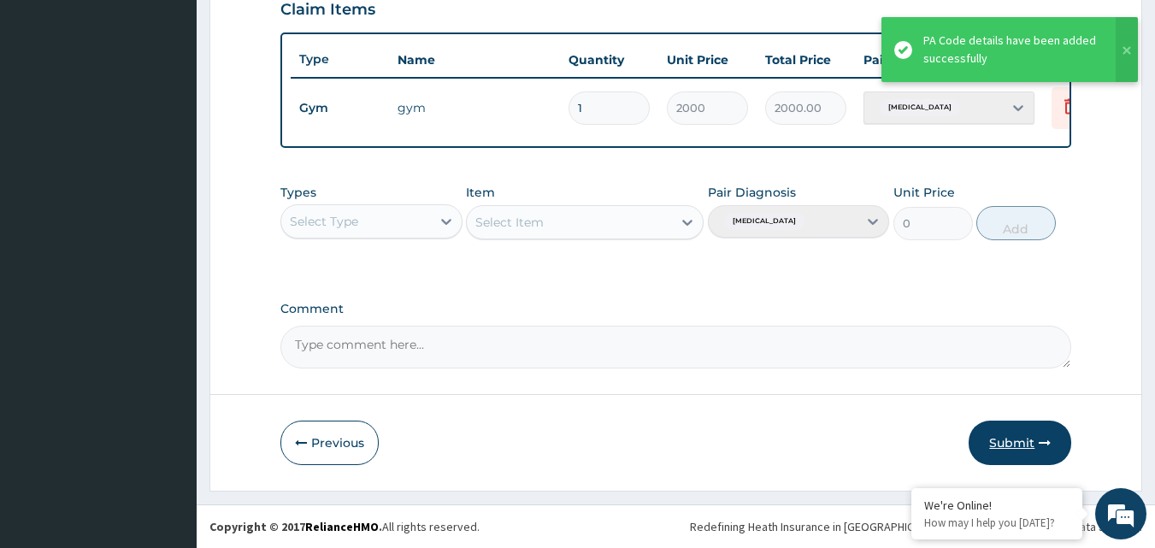
click at [1029, 436] on button "Submit" at bounding box center [1020, 443] width 103 height 44
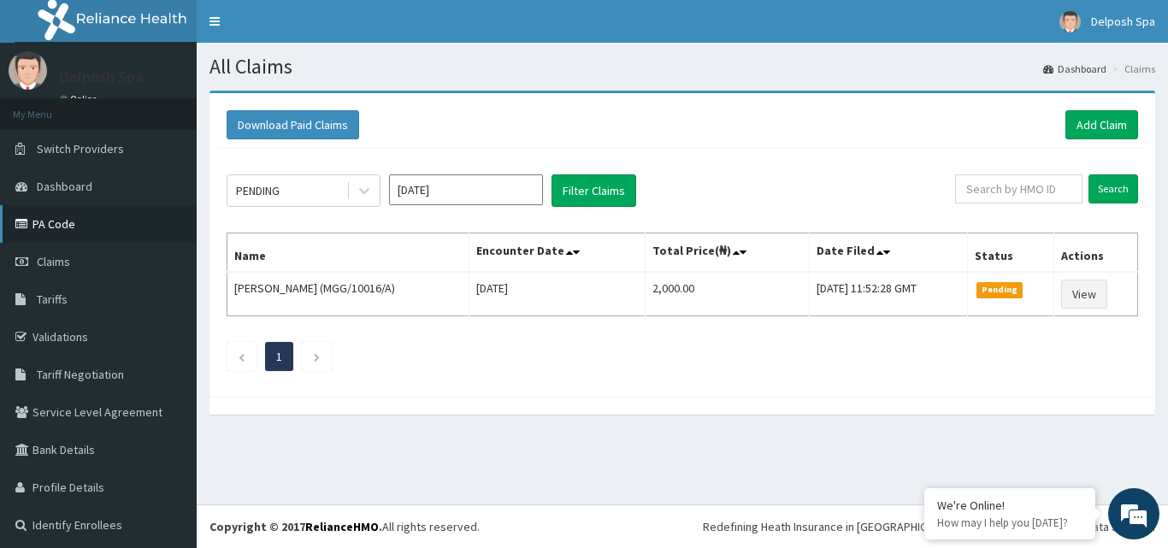
click at [141, 227] on link "PA Code" at bounding box center [98, 224] width 197 height 38
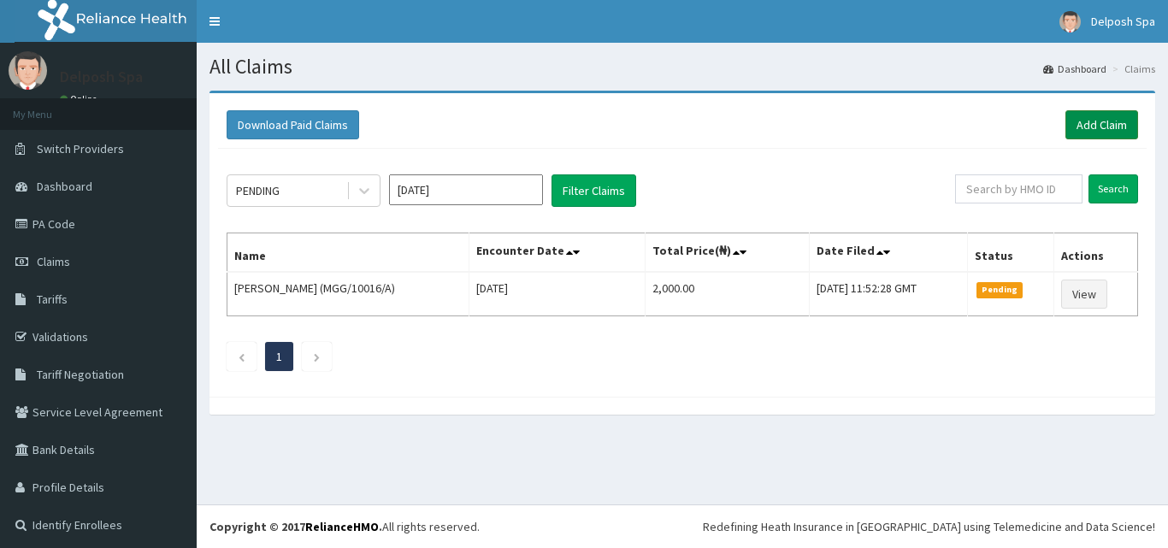
click at [1074, 129] on link "Add Claim" at bounding box center [1101, 124] width 73 height 29
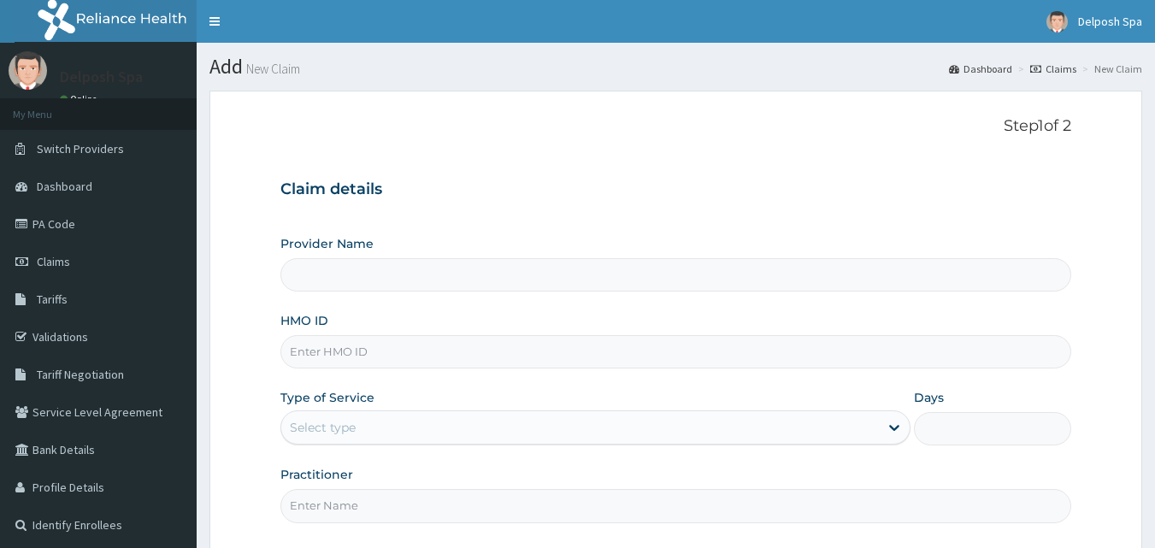
click at [560, 357] on input "HMO ID" at bounding box center [676, 351] width 792 height 33
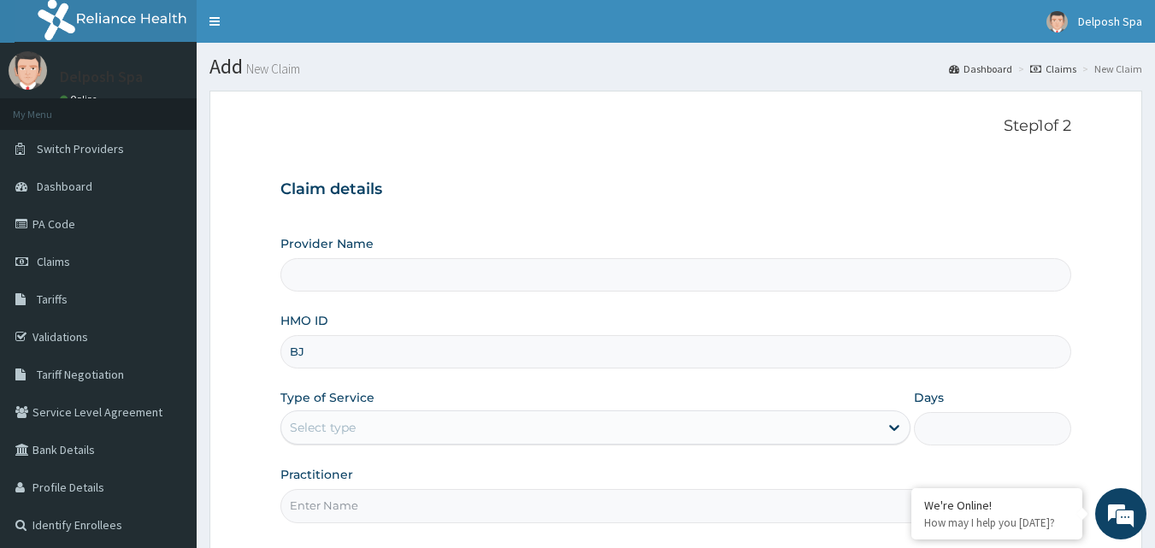
type input "BJL"
type input "Delposh Fitness Place"
type input "1"
type input "BJL/10002/A"
click at [545, 504] on input "Practitioner" at bounding box center [676, 505] width 792 height 33
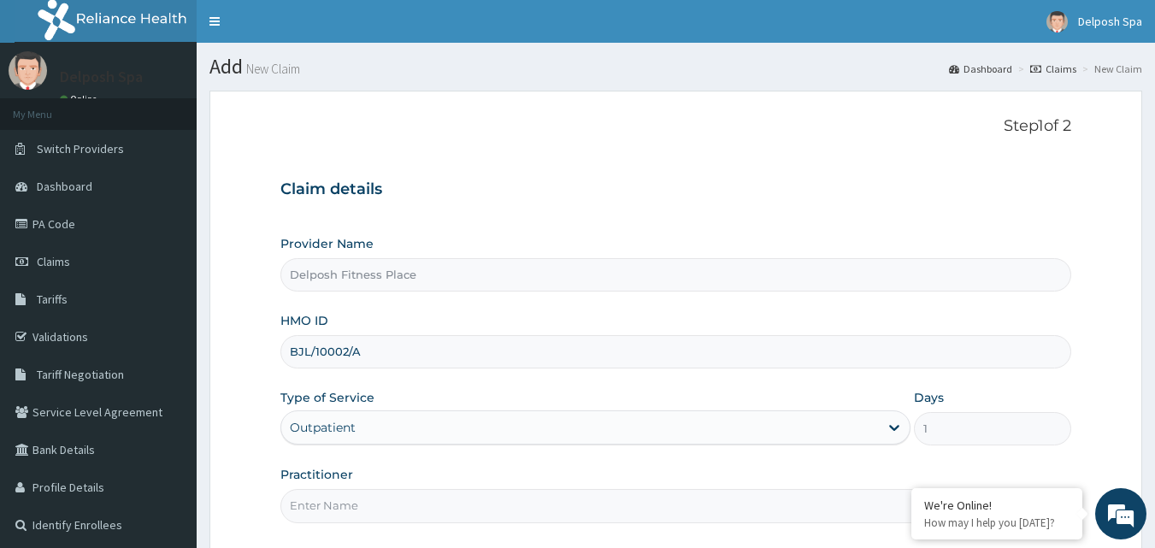
type input "CHINGY"
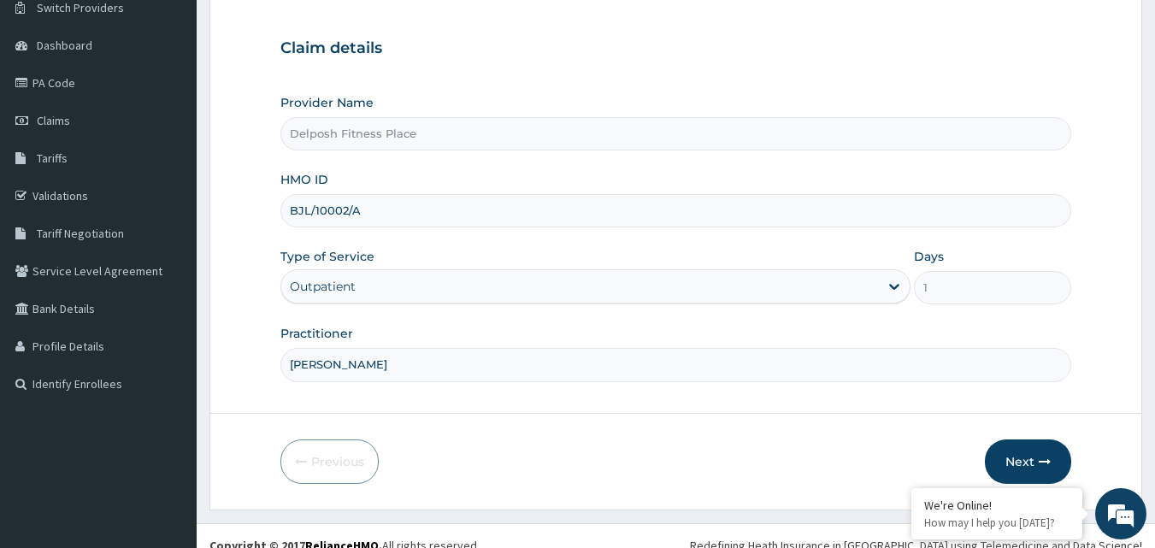
scroll to position [143, 0]
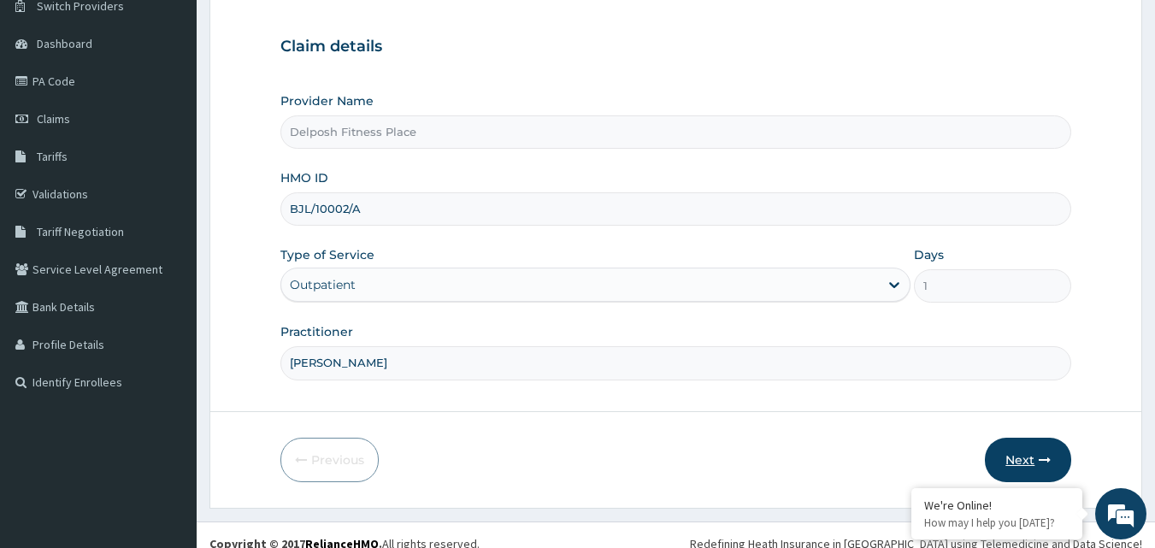
click at [1017, 452] on button "Next" at bounding box center [1028, 460] width 86 height 44
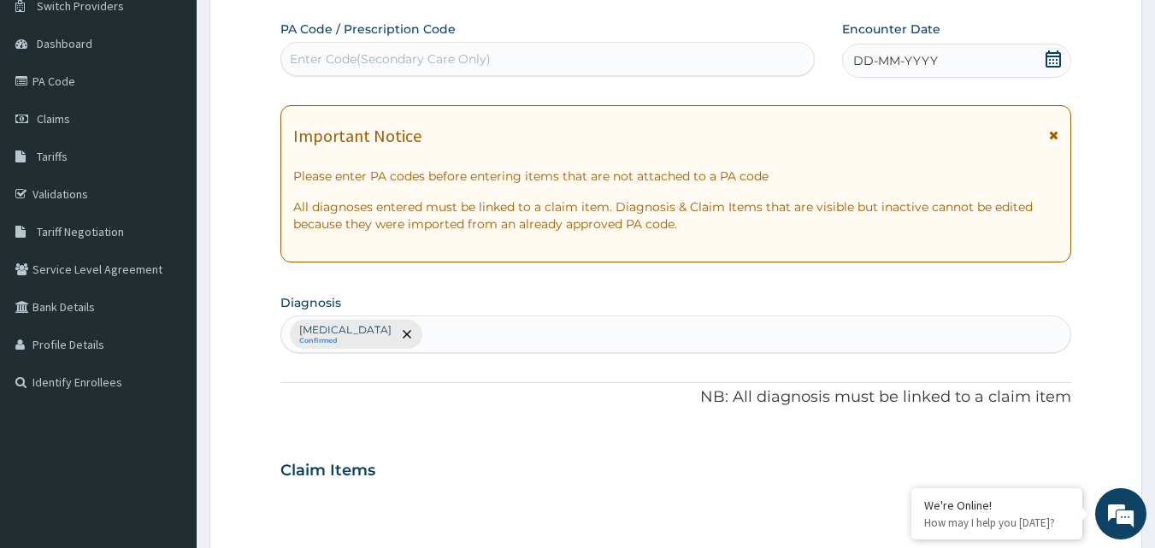
click at [557, 66] on div "Enter Code(Secondary Care Only)" at bounding box center [548, 58] width 534 height 27
paste input "PA/4E1D74"
type input "PA/4E1D74"
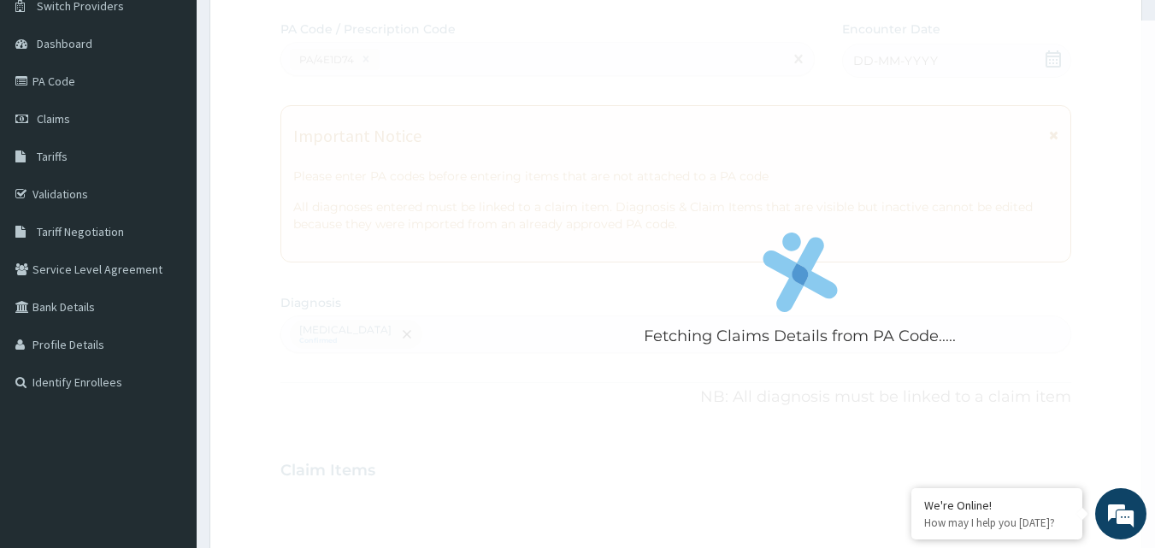
click at [558, 67] on div "Fetching Claims Details from PA Code....." at bounding box center [800, 295] width 1040 height 548
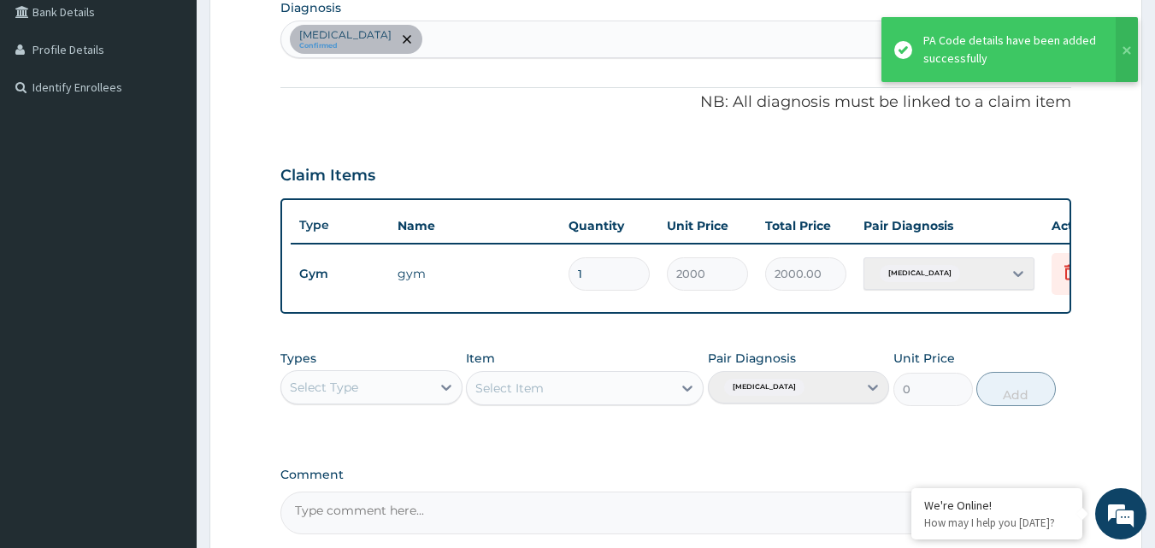
scroll to position [616, 0]
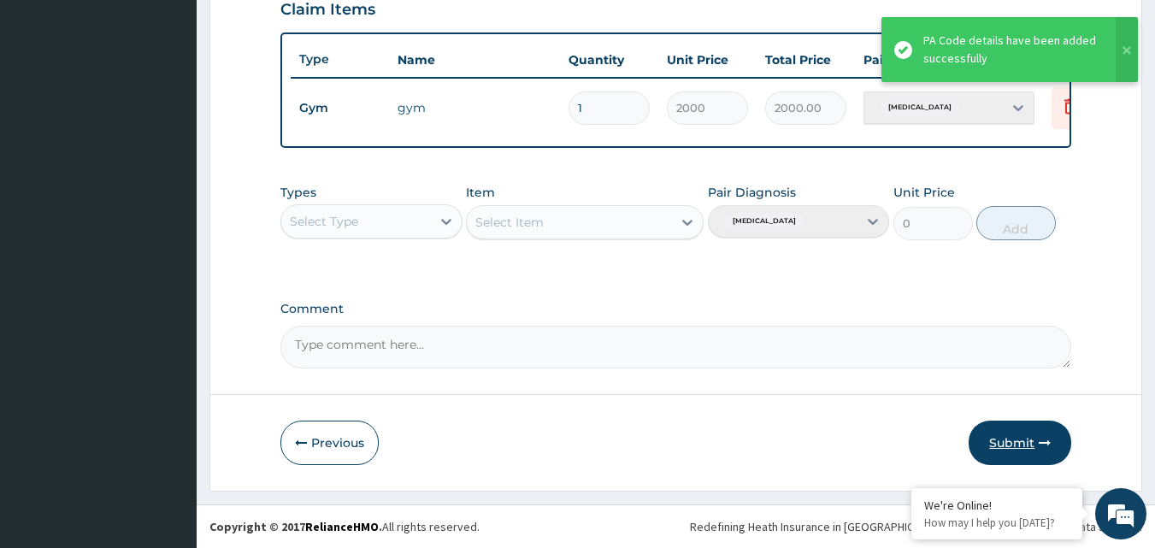
click at [1014, 443] on button "Submit" at bounding box center [1020, 443] width 103 height 44
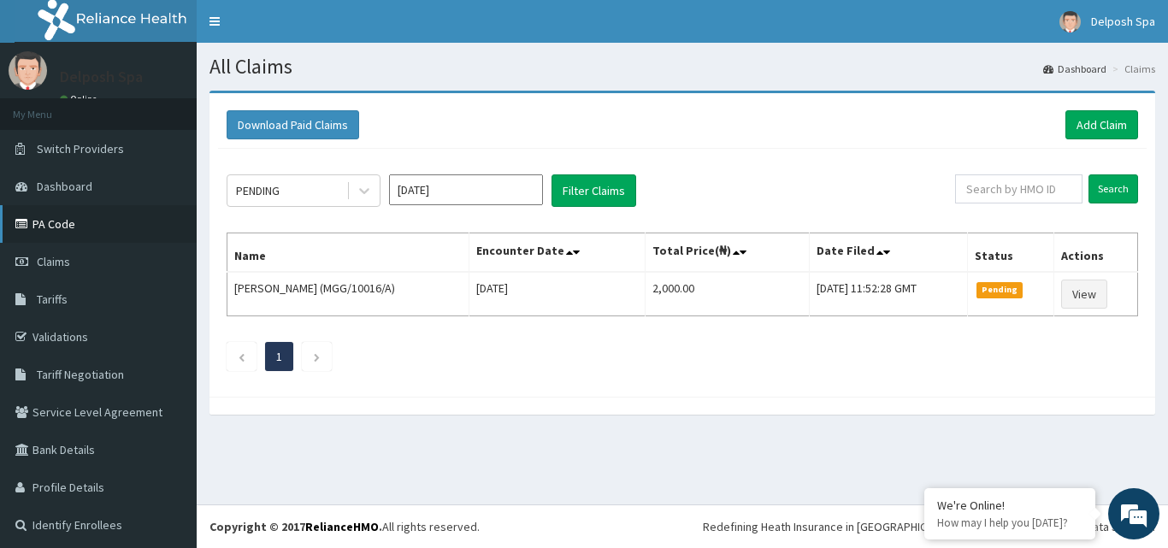
click at [112, 222] on link "PA Code" at bounding box center [98, 224] width 197 height 38
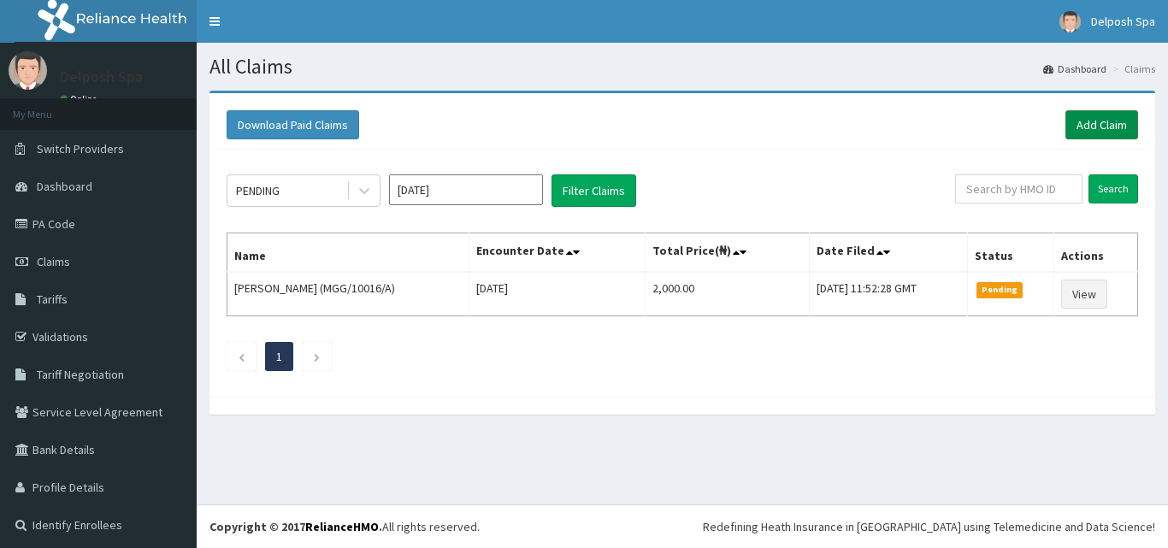
click at [1077, 121] on link "Add Claim" at bounding box center [1101, 124] width 73 height 29
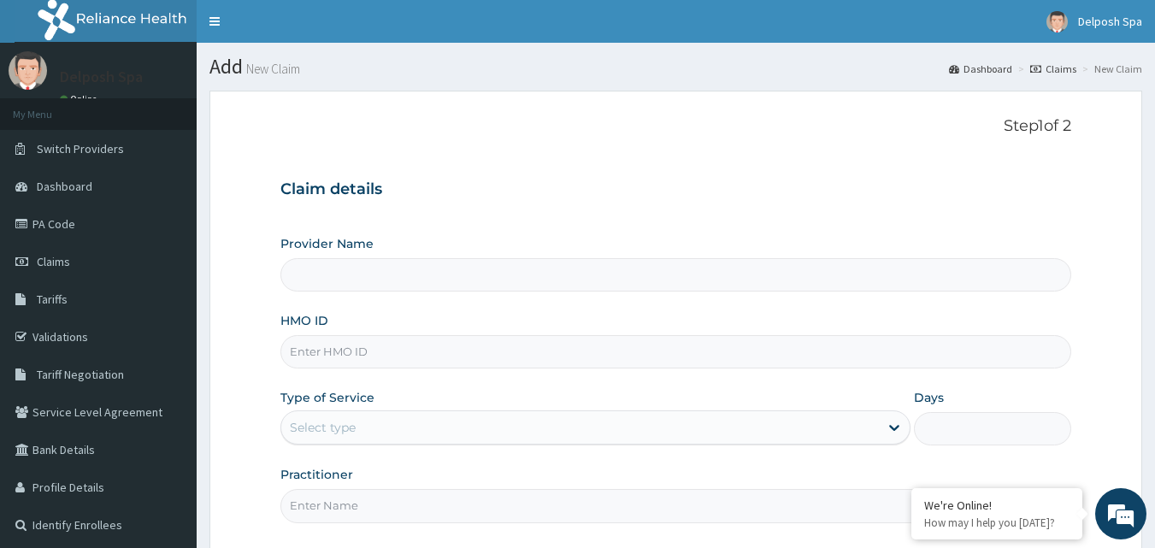
click at [496, 352] on input "HMO ID" at bounding box center [676, 351] width 792 height 33
type input "[DEMOGRAPHIC_DATA]/"
type input "Delposh Fitness Place"
type input "1"
type input "ISW/10104/A"
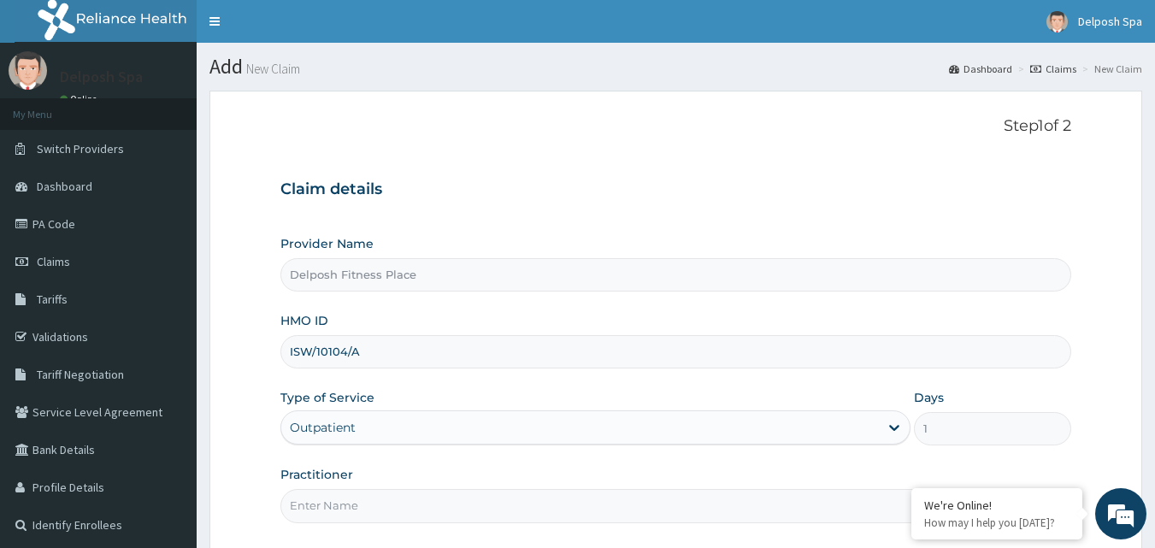
click at [481, 506] on input "Practitioner" at bounding box center [676, 505] width 792 height 33
type input "[PERSON_NAME]"
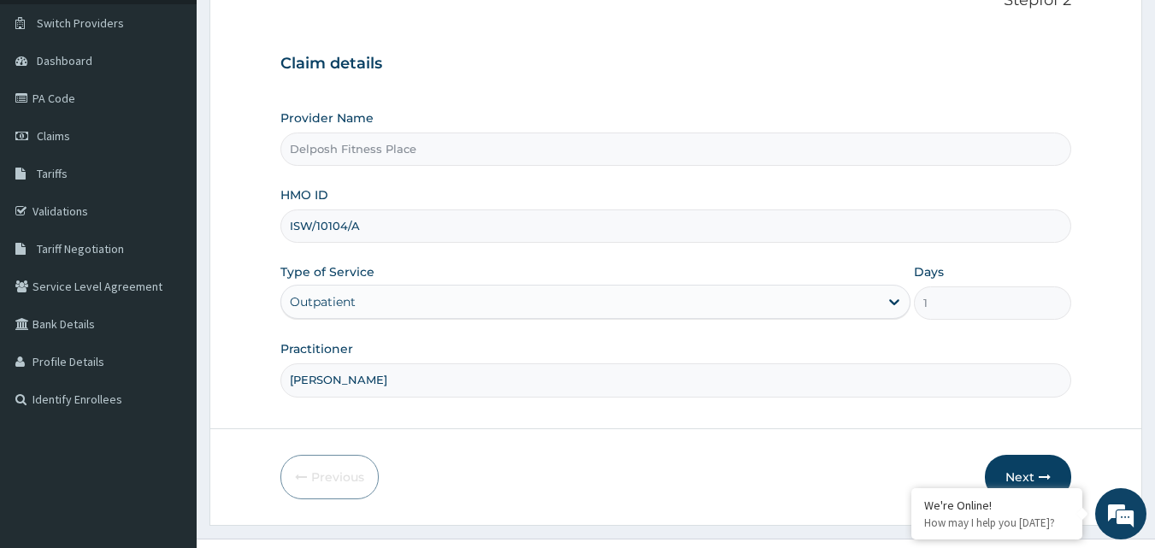
scroll to position [150, 0]
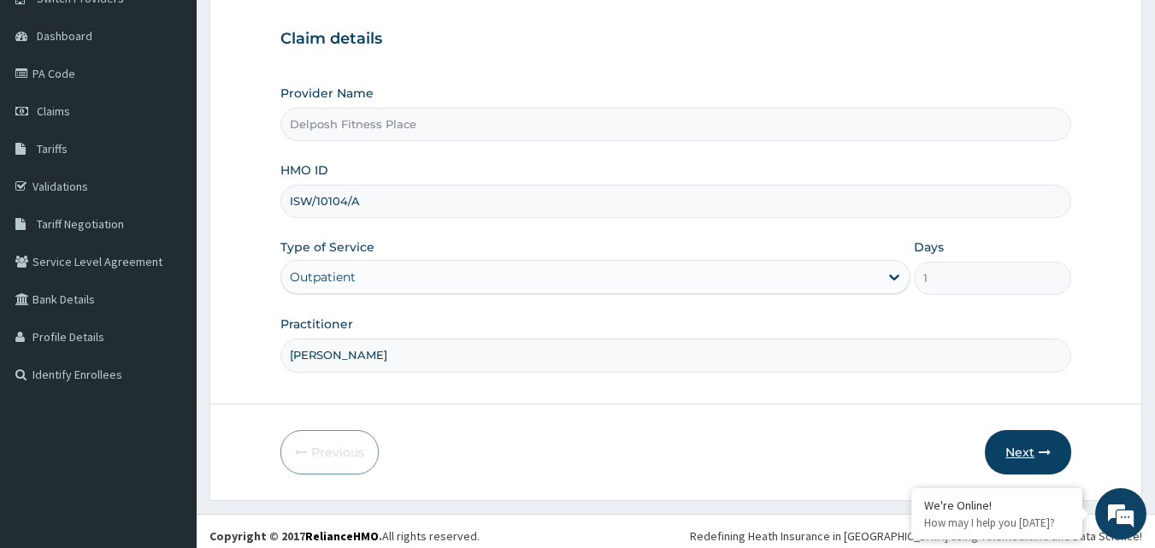
click at [1030, 451] on button "Next" at bounding box center [1028, 452] width 86 height 44
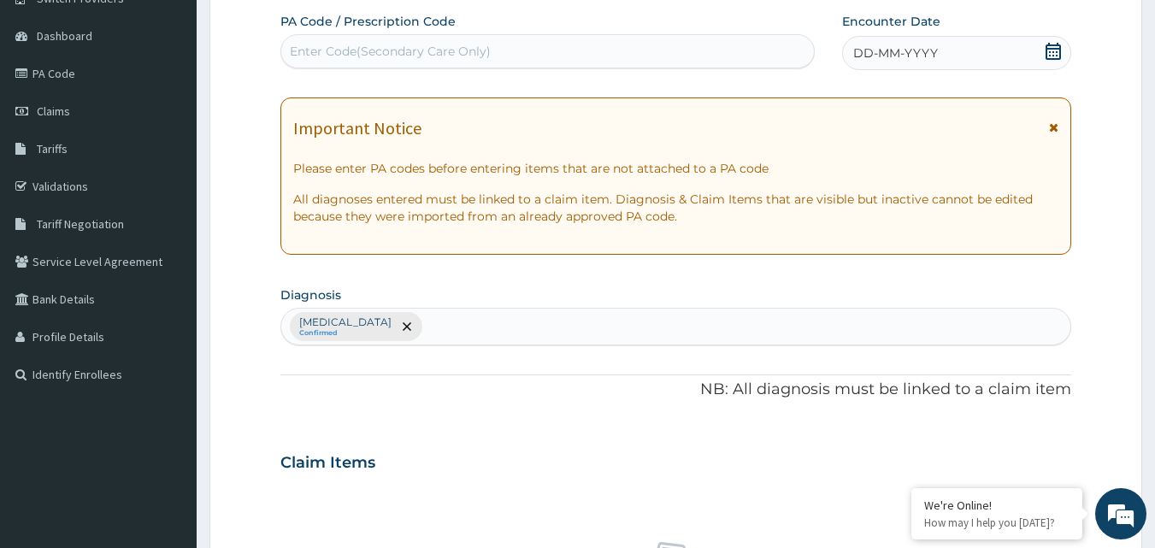
click at [669, 42] on div "Enter Code(Secondary Care Only)" at bounding box center [548, 51] width 534 height 27
paste input "PA/4109F3"
type input "PA/4109F3"
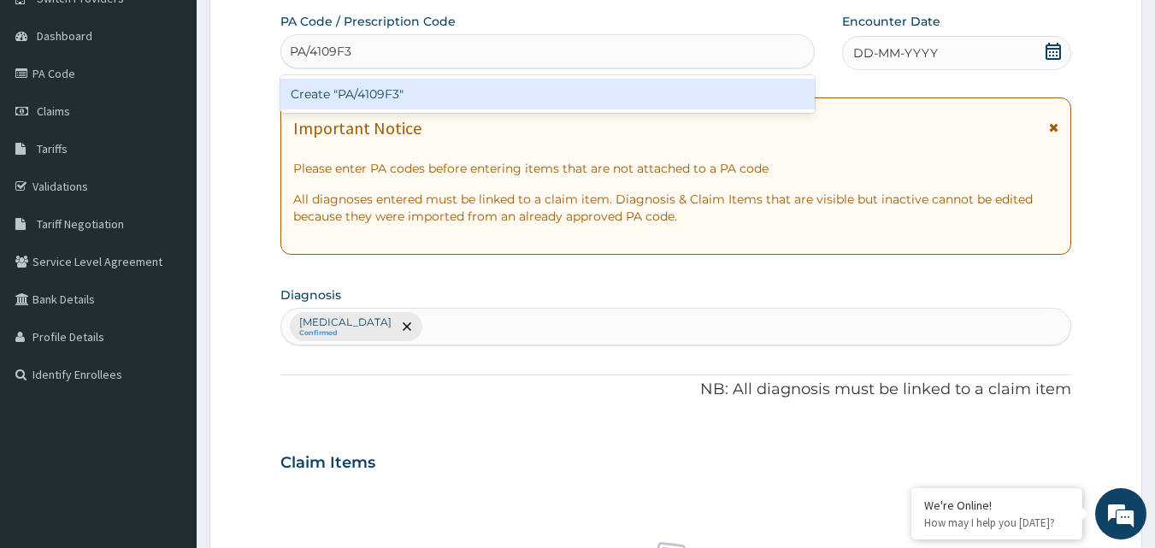
click at [659, 94] on div "Create "PA/4109F3"" at bounding box center [547, 94] width 535 height 31
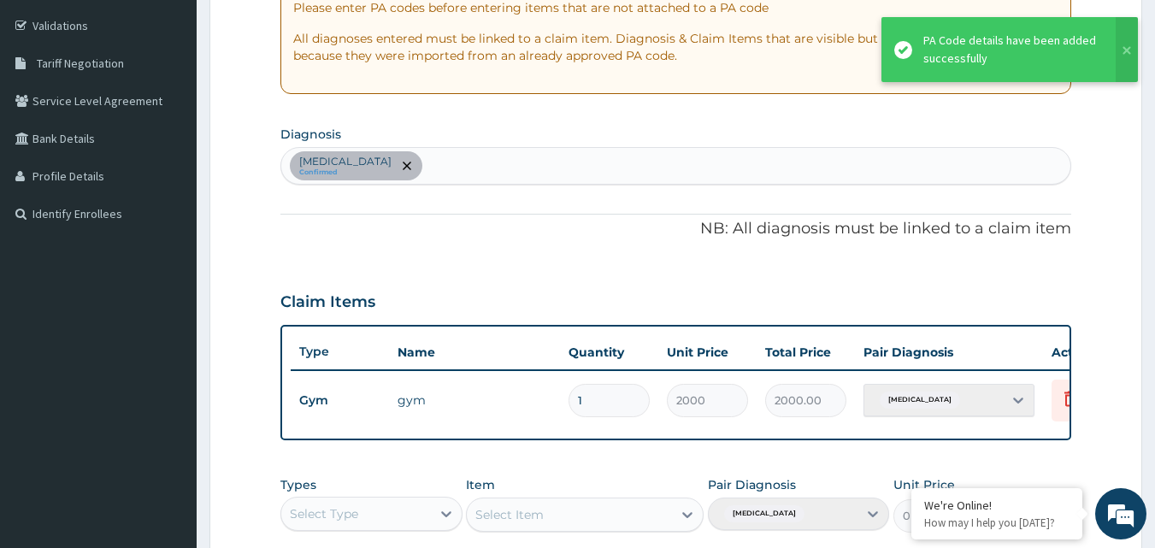
scroll to position [616, 0]
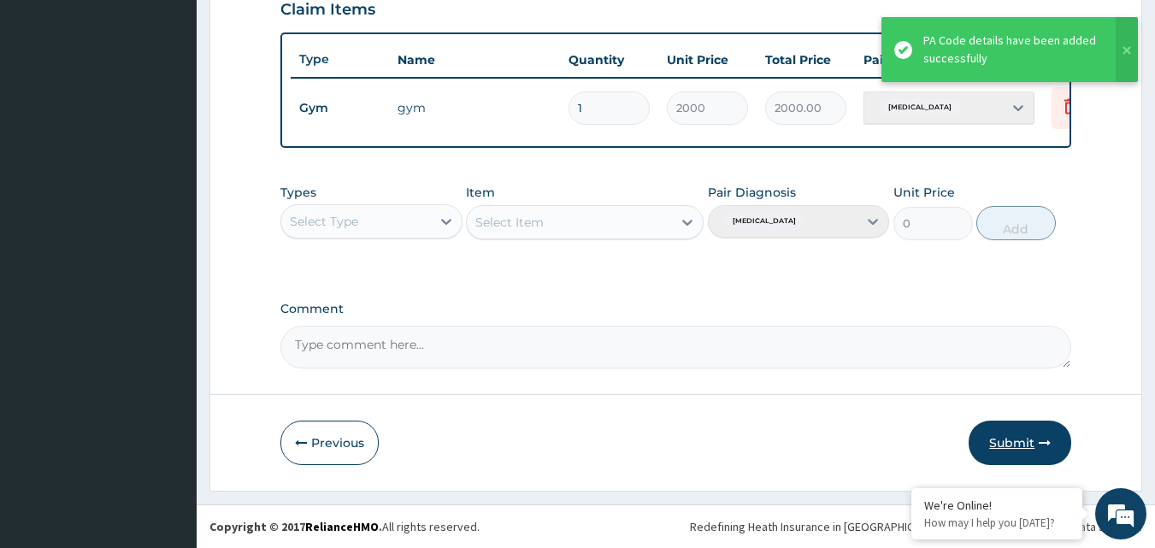
click at [1021, 442] on button "Submit" at bounding box center [1020, 443] width 103 height 44
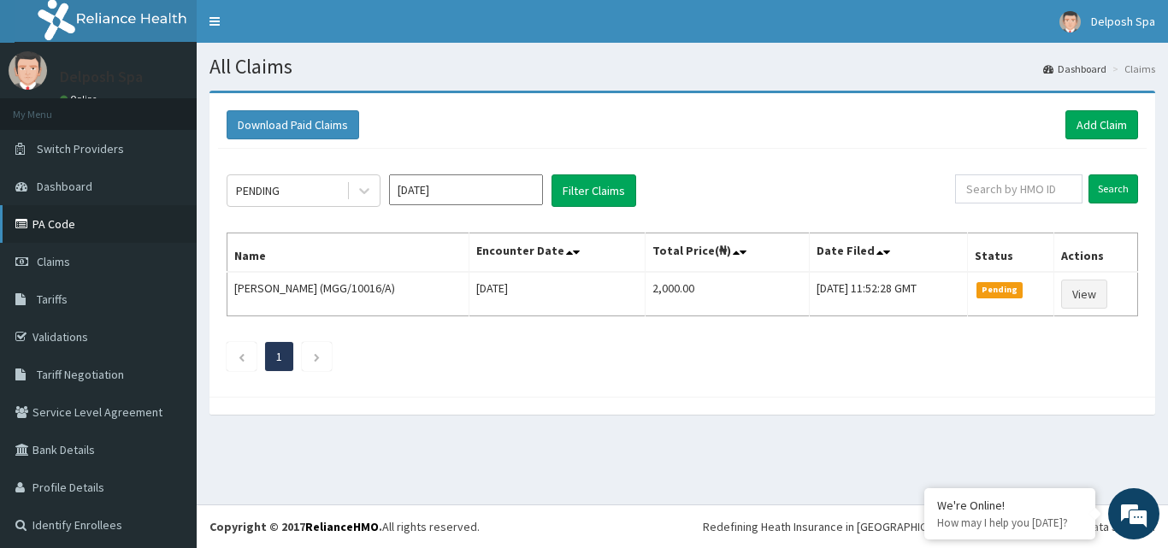
click at [135, 227] on link "PA Code" at bounding box center [98, 224] width 197 height 38
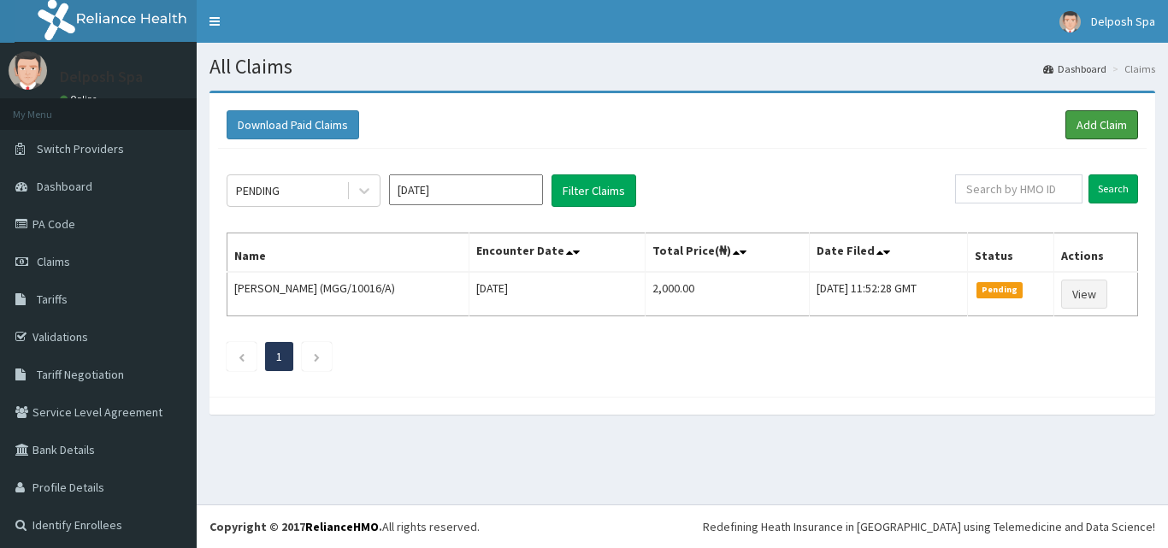
click at [1109, 122] on link "Add Claim" at bounding box center [1101, 124] width 73 height 29
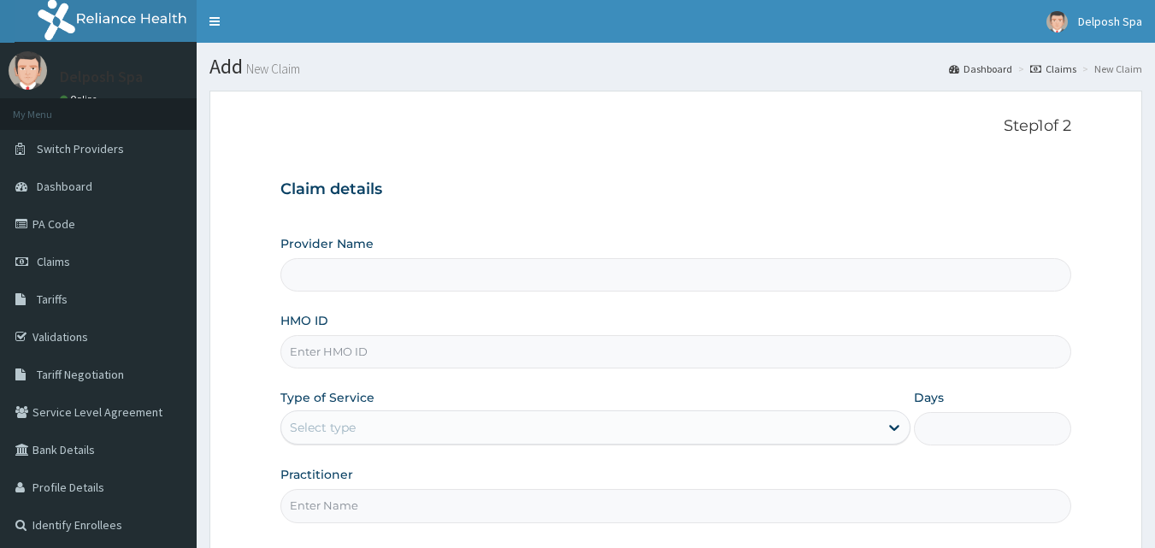
click at [417, 355] on input "HMO ID" at bounding box center [676, 351] width 792 height 33
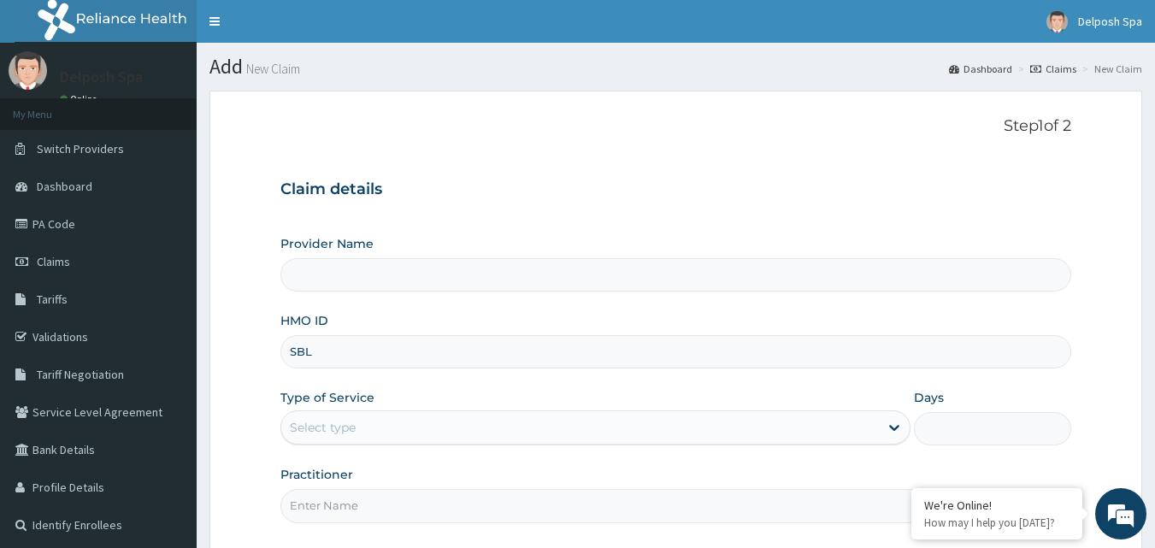
type input "SBL/"
type input "Delposh Fitness Place"
type input "1"
type input "SBL/10190/A"
click at [423, 516] on input "Practitioner" at bounding box center [676, 505] width 792 height 33
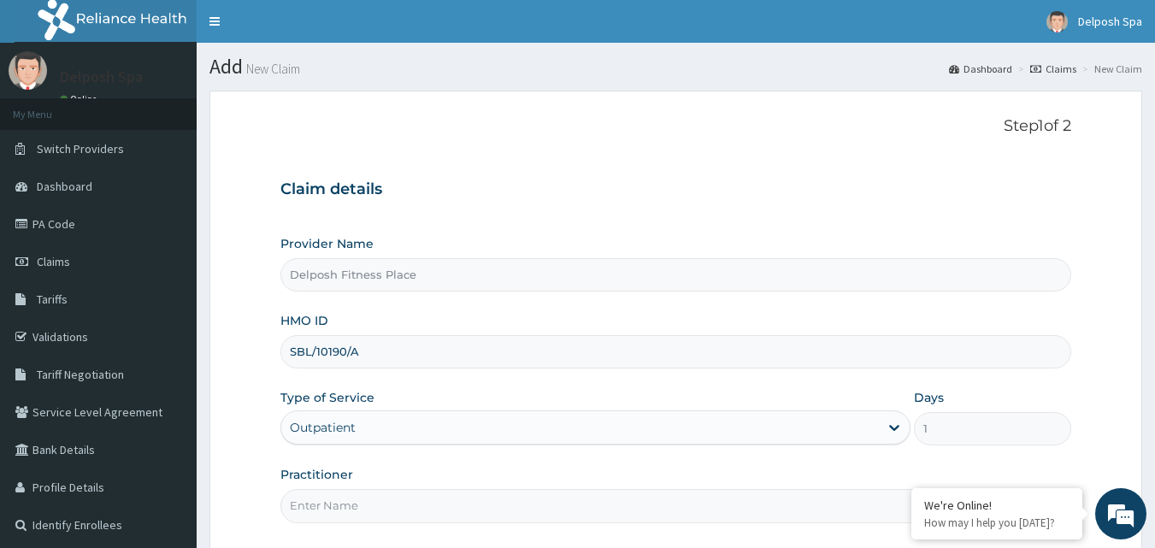
type input "CHINGY"
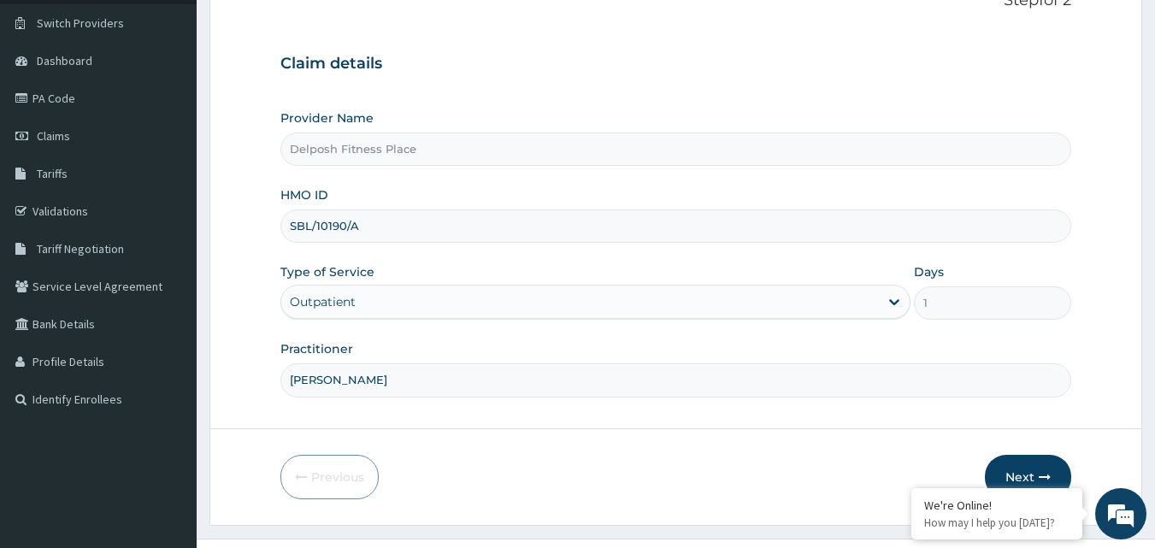
scroll to position [160, 0]
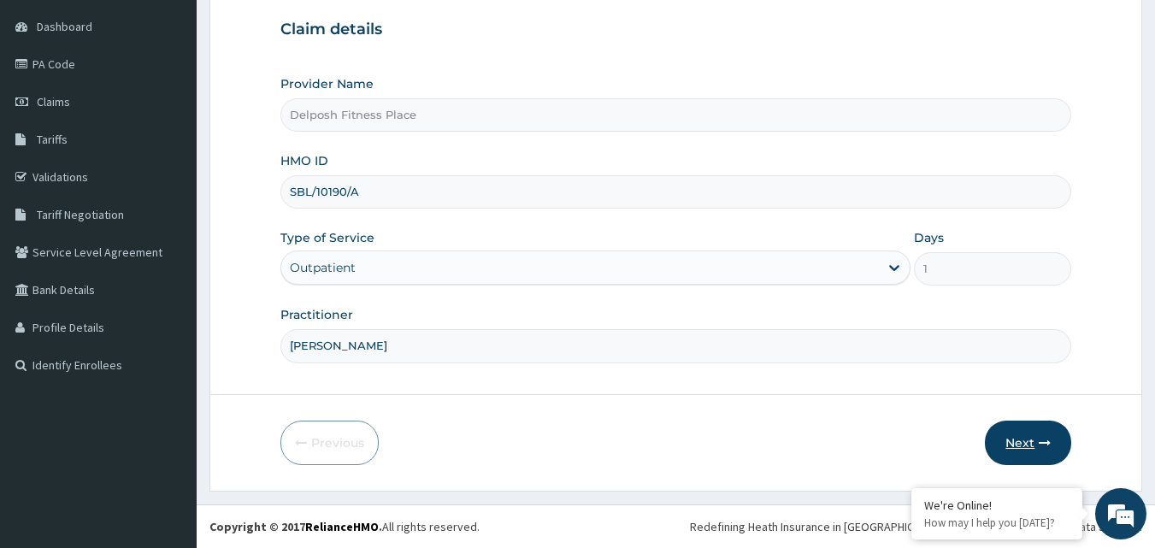
click at [1037, 443] on button "Next" at bounding box center [1028, 443] width 86 height 44
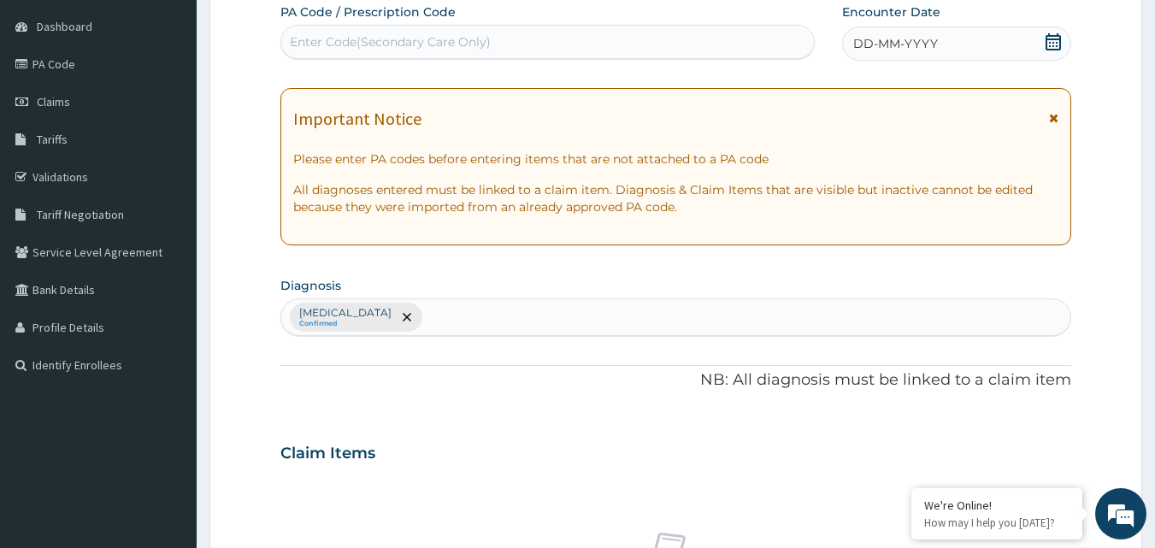
click at [532, 50] on div "Enter Code(Secondary Care Only)" at bounding box center [548, 41] width 534 height 27
paste input "PA/48544A"
type input "PA/48544A"
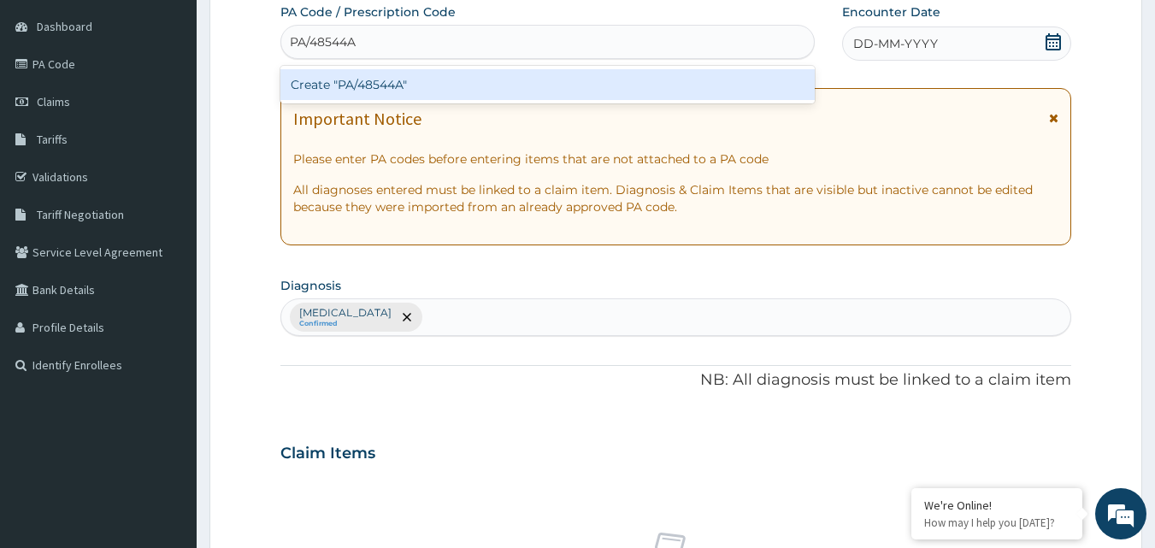
click at [523, 85] on div "Create "PA/48544A"" at bounding box center [547, 84] width 535 height 31
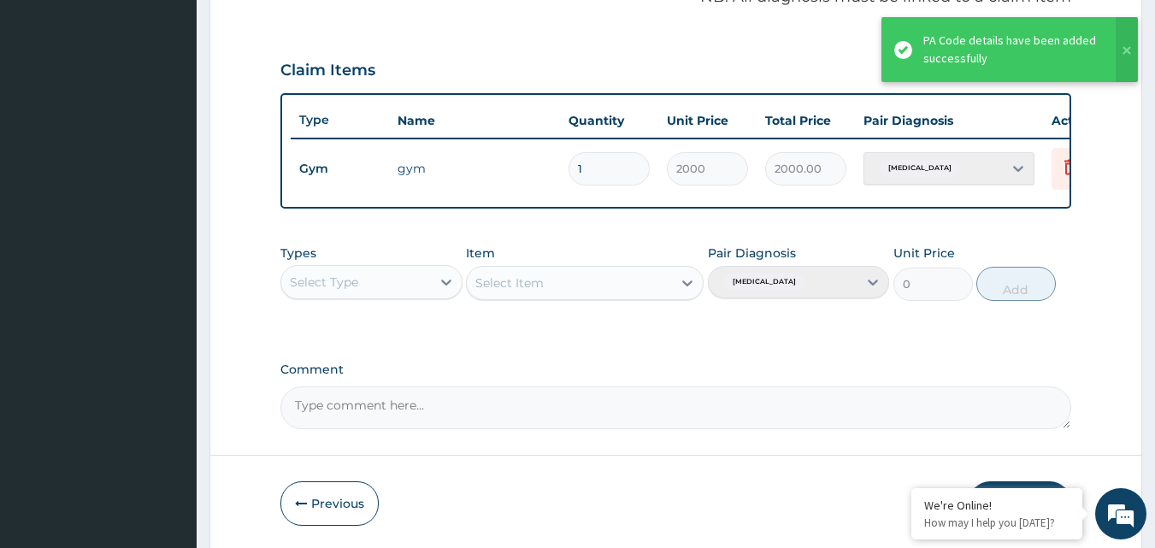
scroll to position [616, 0]
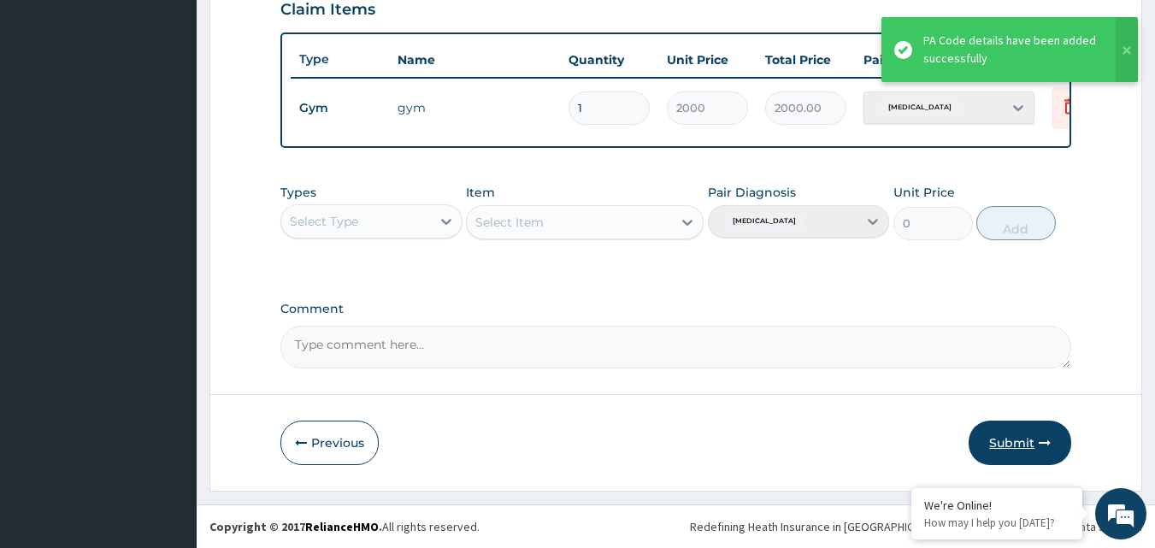
click at [1015, 441] on button "Submit" at bounding box center [1020, 443] width 103 height 44
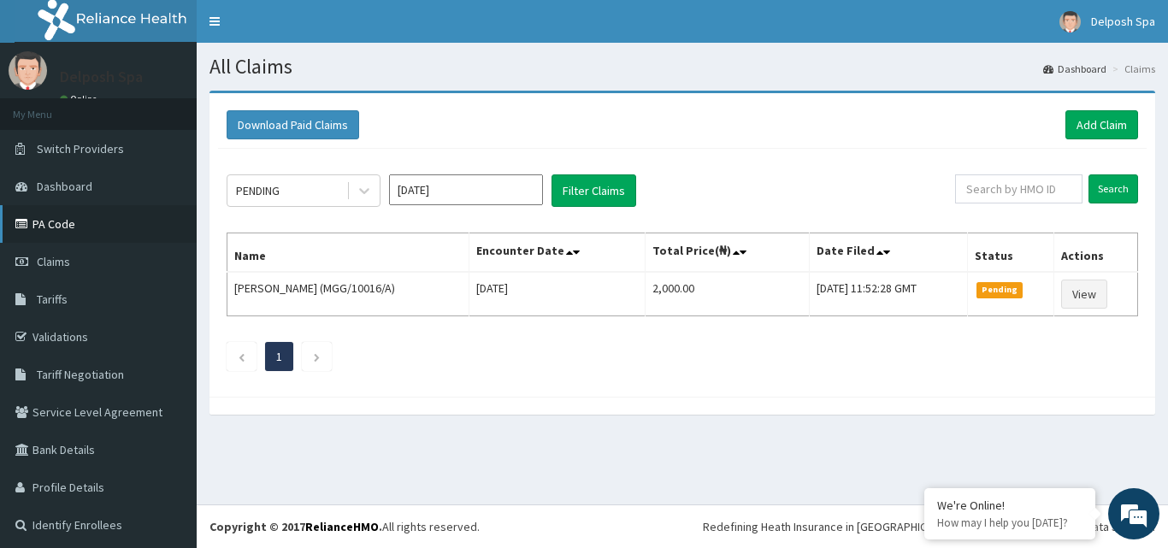
click at [88, 224] on link "PA Code" at bounding box center [98, 224] width 197 height 38
click at [1075, 125] on link "Add Claim" at bounding box center [1101, 124] width 73 height 29
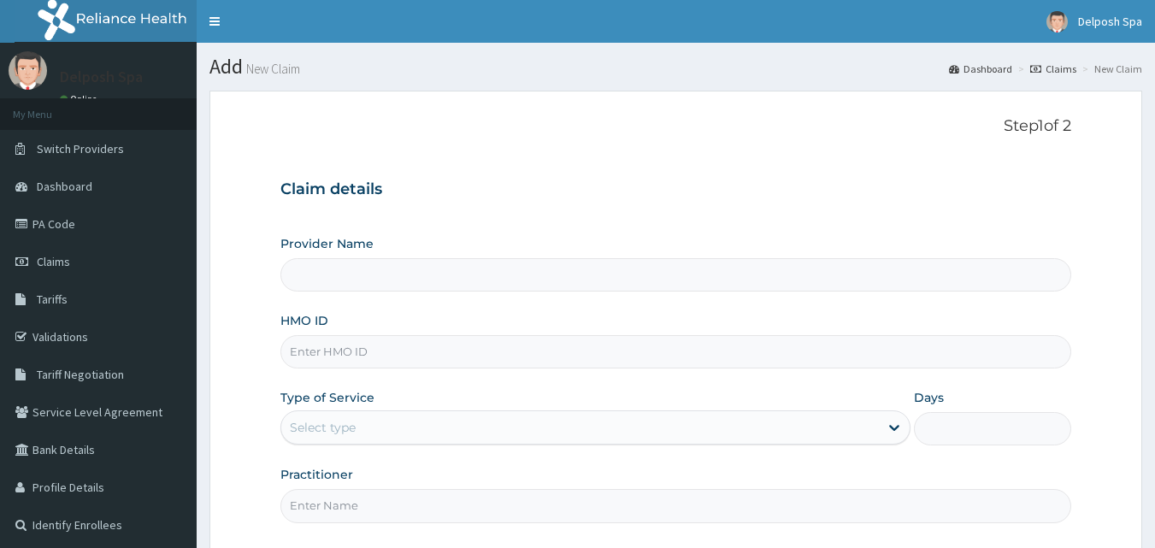
click at [603, 348] on input "HMO ID" at bounding box center [676, 351] width 792 height 33
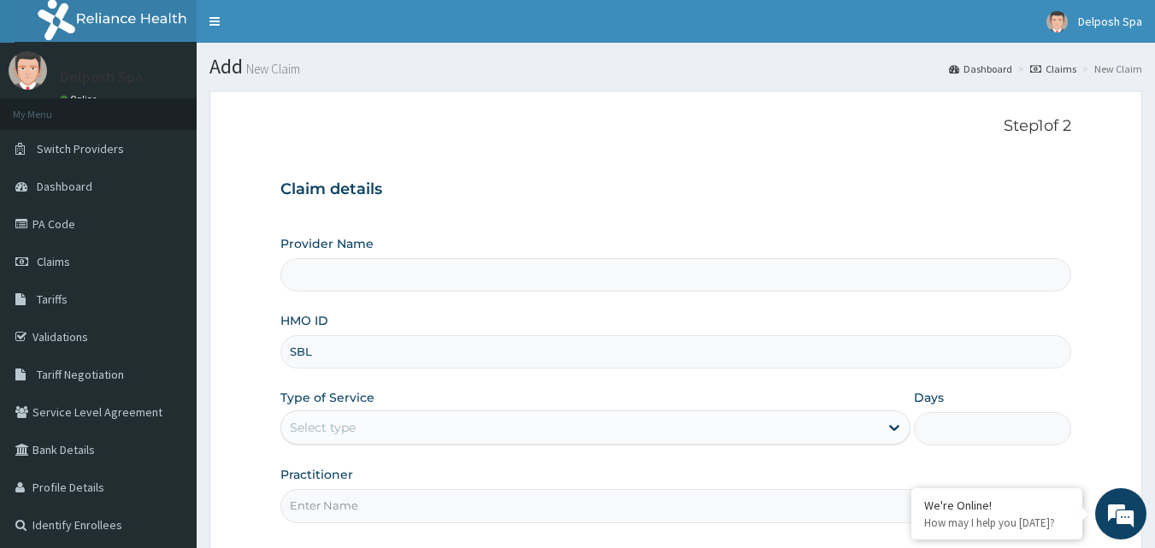
type input "SBL/"
type input "Delposh Fitness Place"
type input "1"
type input "SBL/10370/A"
click at [591, 504] on input "Practitioner" at bounding box center [676, 505] width 792 height 33
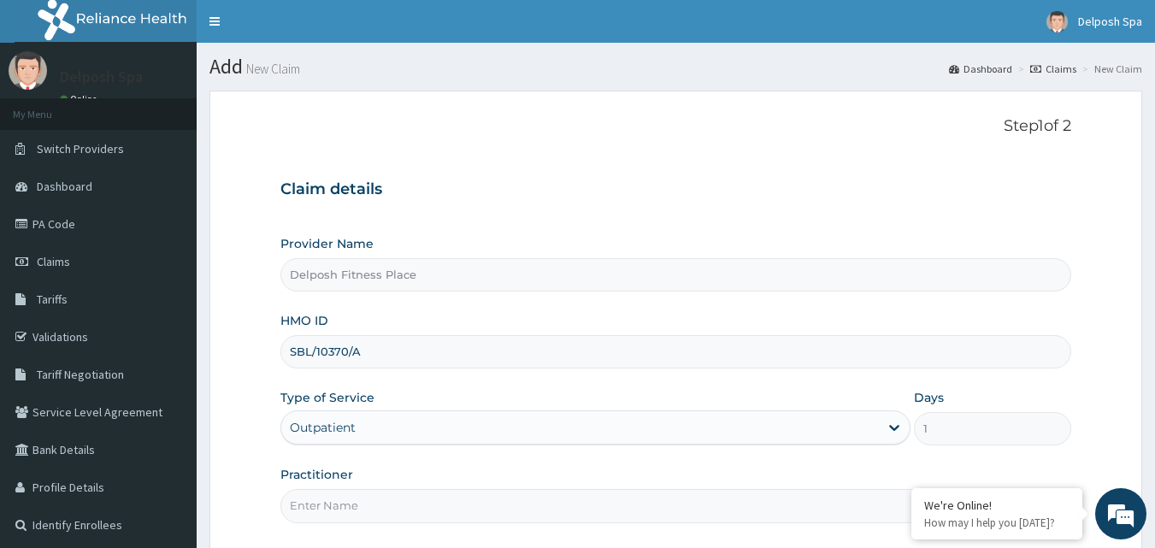
type input "CHINGY"
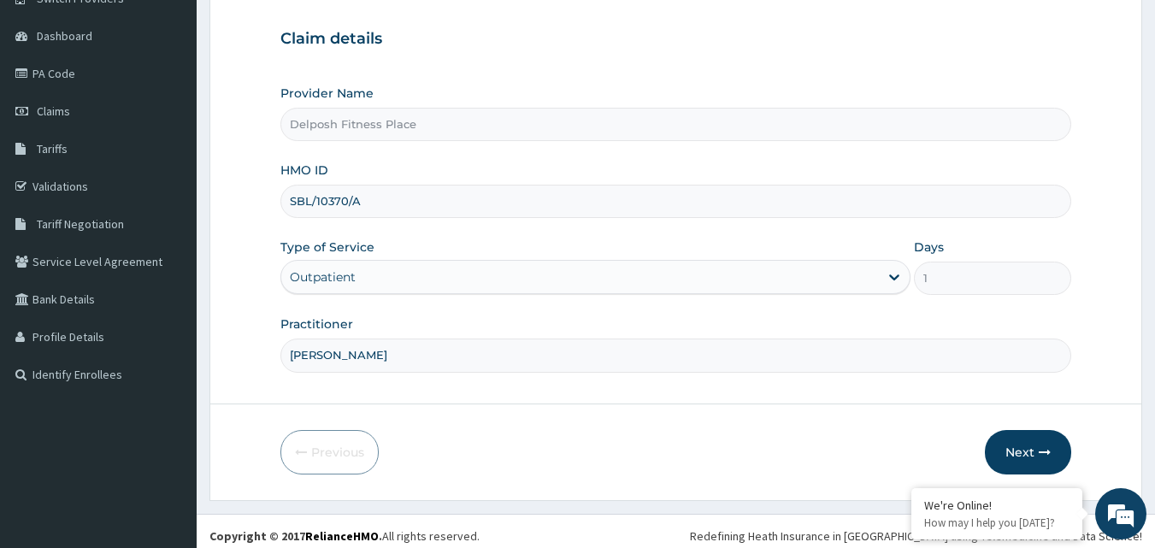
scroll to position [160, 0]
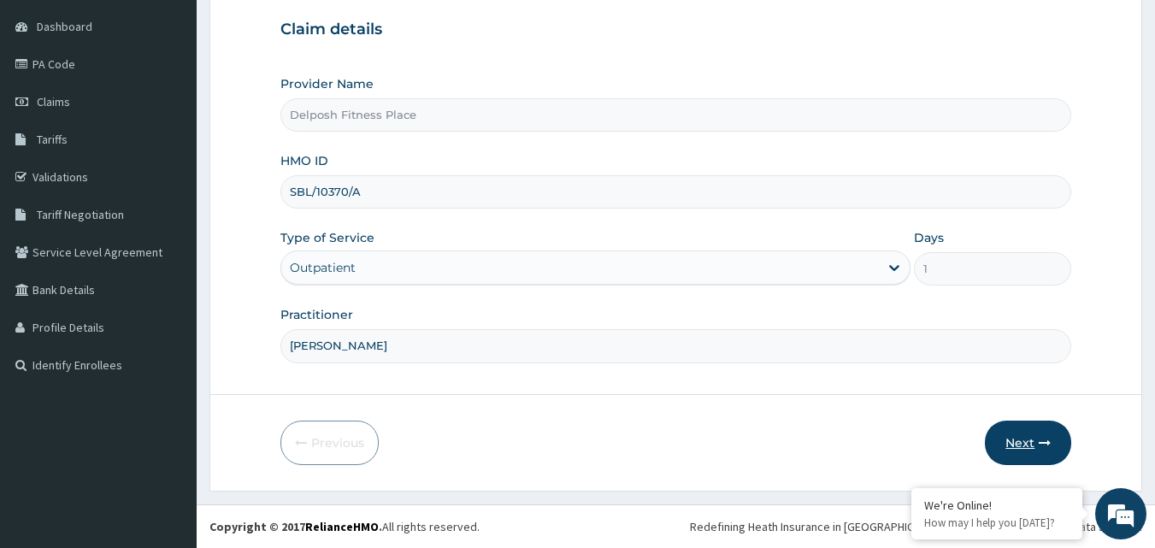
click at [1026, 439] on button "Next" at bounding box center [1028, 443] width 86 height 44
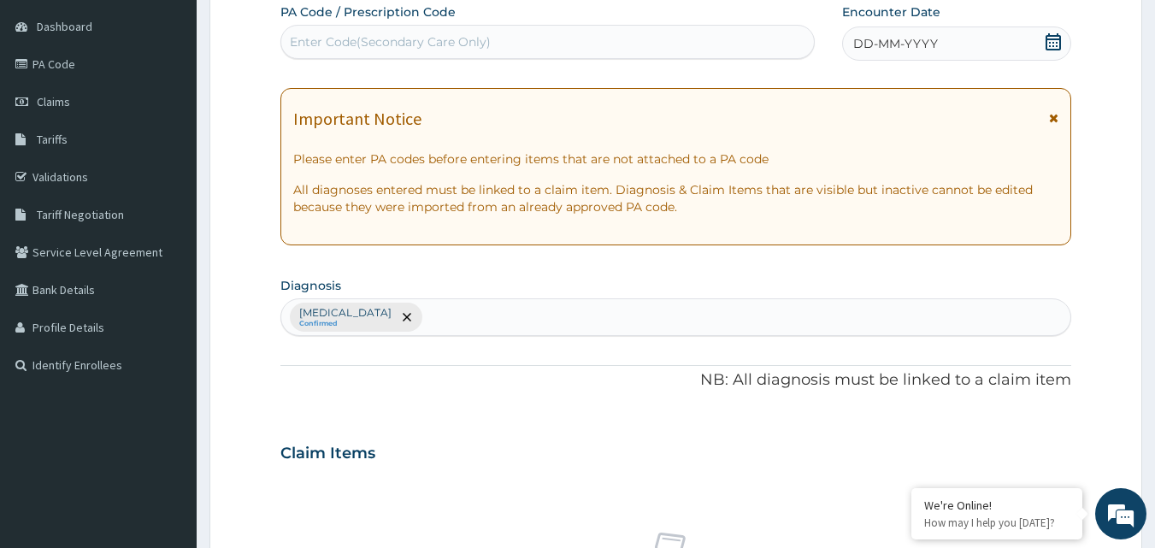
click at [559, 35] on div "Enter Code(Secondary Care Only)" at bounding box center [548, 41] width 534 height 27
paste input "PA/92CA60"
type input "PA/92CA60"
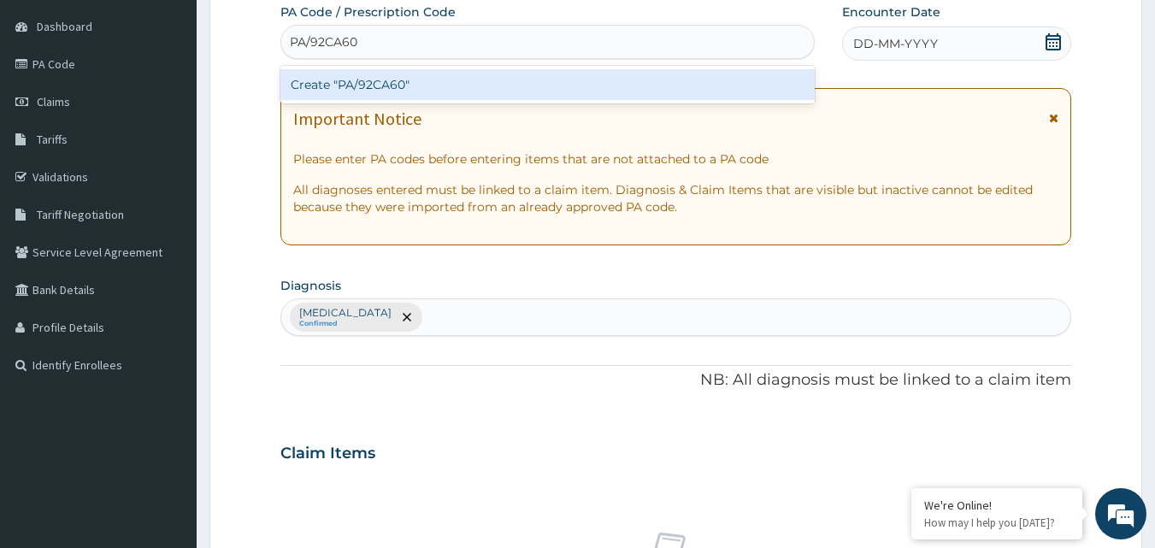
click at [532, 86] on div "Create "PA/92CA60"" at bounding box center [547, 84] width 535 height 31
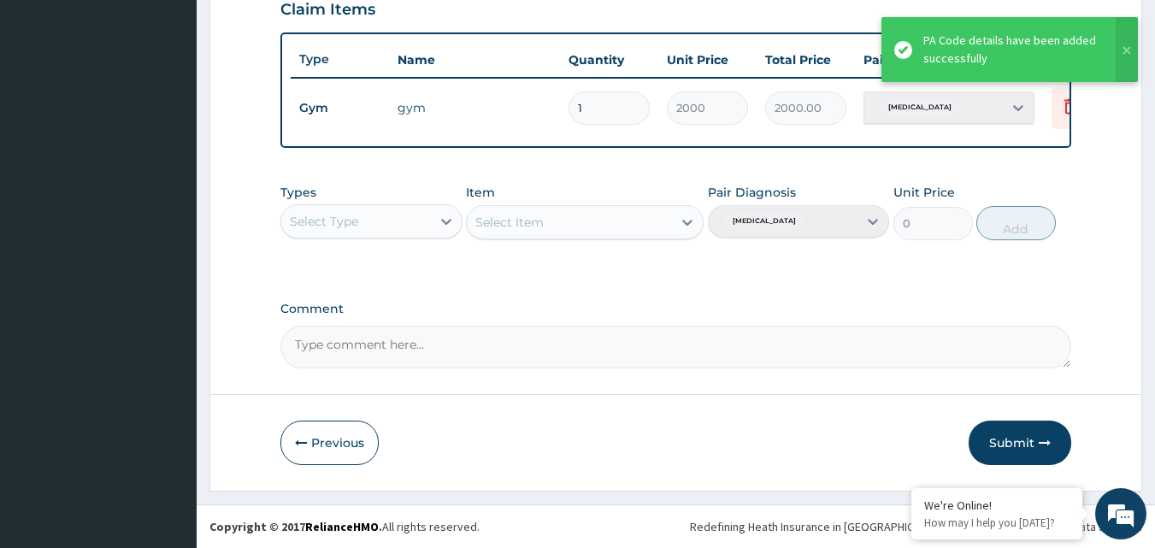
scroll to position [616, 0]
click at [1007, 439] on button "Submit" at bounding box center [1020, 443] width 103 height 44
